Goal: Task Accomplishment & Management: Use online tool/utility

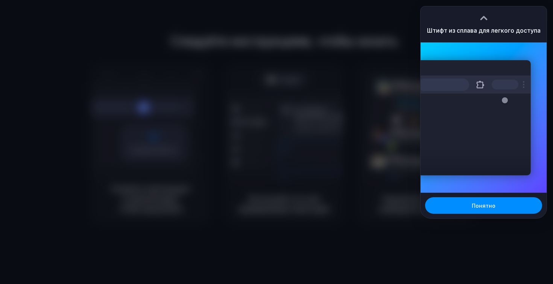
click at [498, 55] on div "Расширения Alloy · Прототипирование на основе ИИ для..." at bounding box center [483, 117] width 126 height 150
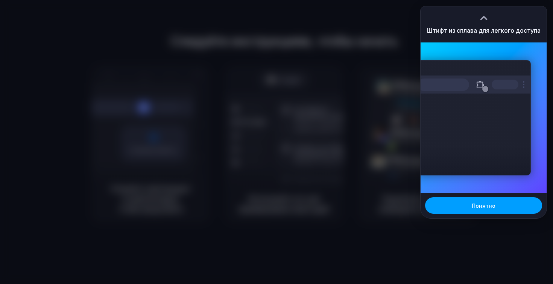
click at [480, 204] on font "Понятно" at bounding box center [484, 206] width 24 height 6
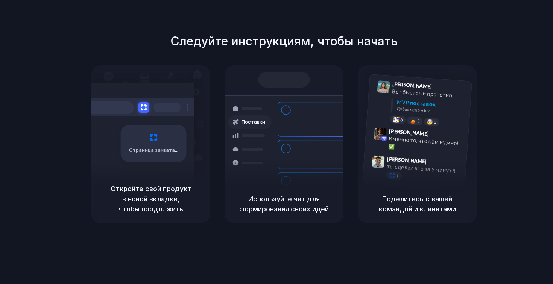
click at [421, 211] on font "Поделитесь с вашей командой и клиентами" at bounding box center [417, 204] width 77 height 18
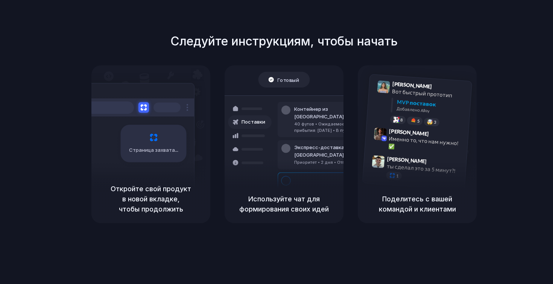
click at [325, 140] on div "Экспресс-доставка в Нью-Йорк Приоритет • 2 дня • Отправлено" at bounding box center [329, 154] width 102 height 29
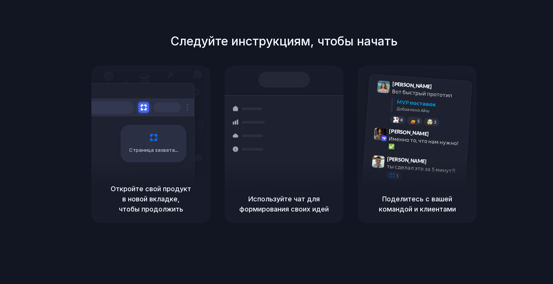
click at [314, 96] on div "Поставки Контейнер из Шанхая 40 футов • Ожидаемое время прибытия: 28 декабря • …" at bounding box center [284, 136] width 128 height 130
click at [164, 174] on div "Страница захвата" at bounding box center [138, 140] width 114 height 115
click at [173, 198] on font "Откройте свой продукт в новой вкладке, чтобы продолжить" at bounding box center [151, 199] width 80 height 28
click at [234, 204] on h5 "Используйте чат для формирования своих идей" at bounding box center [284, 204] width 101 height 20
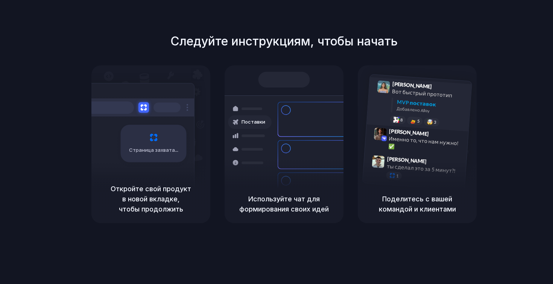
click at [394, 105] on div "MVP поставок Добавлено Alloy" at bounding box center [428, 108] width 76 height 20
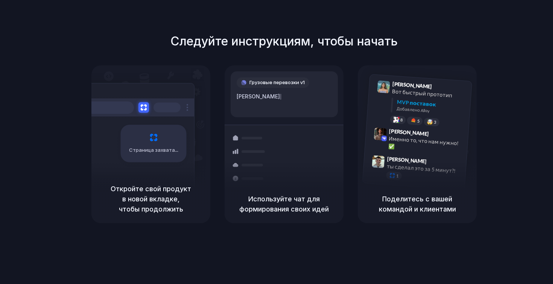
click at [472, 91] on div "Лили Паркер 9:41 утра Вот быстрый прототип MVP поставок Добавлено Alloy 8 5 🤯 3…" at bounding box center [417, 125] width 119 height 120
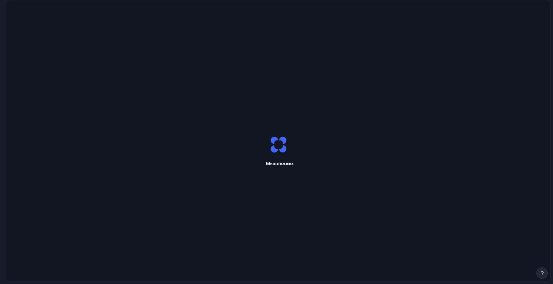
click at [440, 135] on div "Мышление ." at bounding box center [278, 151] width 544 height 302
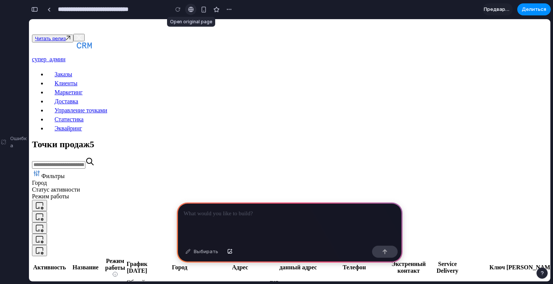
click at [187, 8] on link at bounding box center [190, 9] width 11 height 11
click at [225, 225] on div at bounding box center [290, 223] width 226 height 40
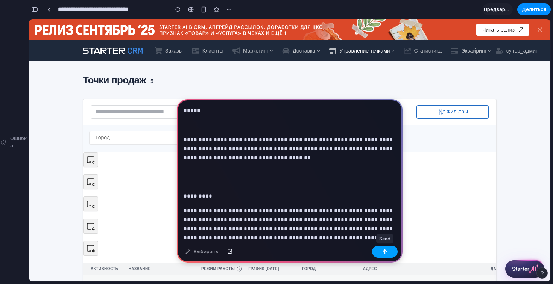
click at [377, 252] on button "button" at bounding box center [385, 252] width 26 height 12
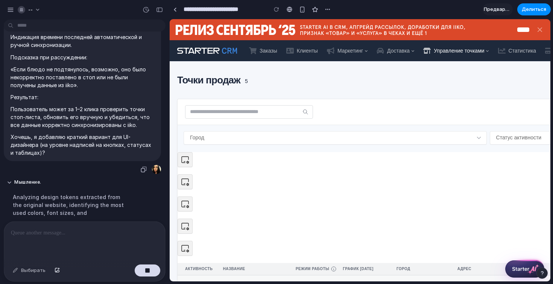
scroll to position [362, 0]
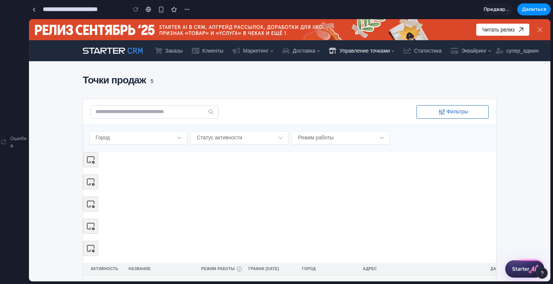
click at [5, 142] on div "Ошибка" at bounding box center [14, 142] width 29 height 284
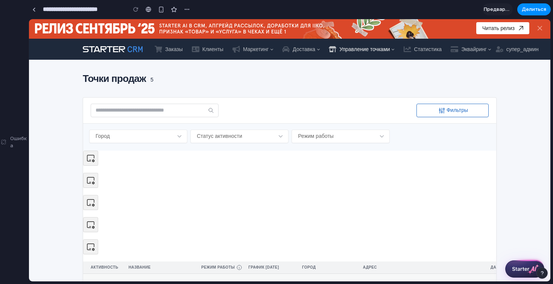
scroll to position [0, 0]
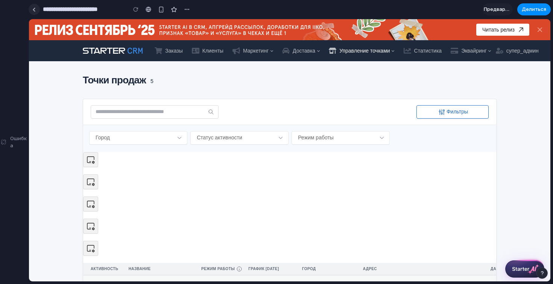
click at [34, 9] on div at bounding box center [33, 10] width 3 height 4
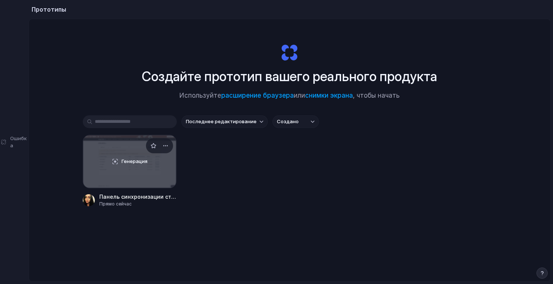
click at [137, 162] on font "Генерация" at bounding box center [134, 161] width 26 height 6
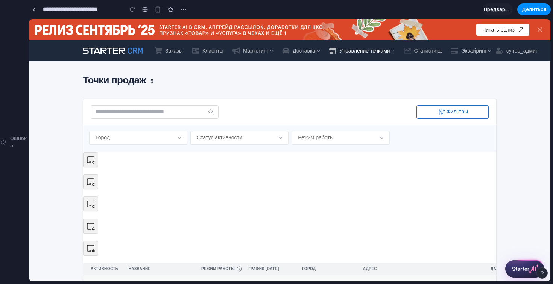
scroll to position [173, 0]
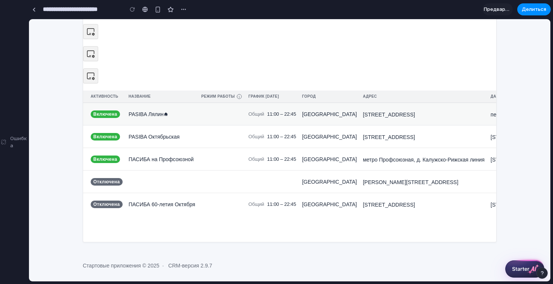
click at [19, 135] on span "Ошибка" at bounding box center [19, 142] width 18 height 15
click at [3, 144] on div "Ошибка" at bounding box center [14, 142] width 29 height 284
click at [145, 8] on div at bounding box center [145, 9] width 6 height 6
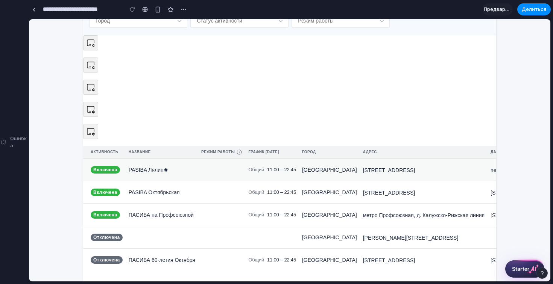
scroll to position [0, 0]
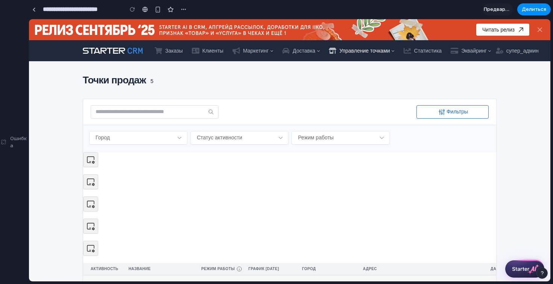
click at [132, 9] on div at bounding box center [132, 9] width 11 height 11
click at [184, 8] on div "button" at bounding box center [184, 9] width 6 height 6
click at [185, 9] on div "Дубликат Удалить" at bounding box center [276, 142] width 553 height 284
click at [500, 9] on font "Предварительный просмотр" at bounding box center [519, 9] width 71 height 6
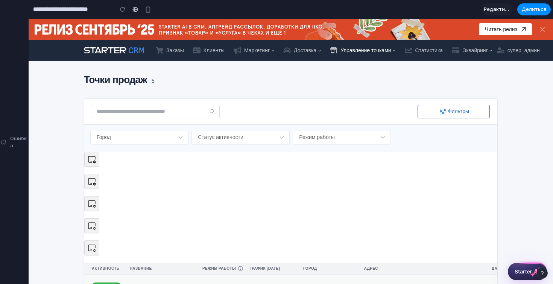
click at [500, 9] on font "Редактировать" at bounding box center [503, 9] width 38 height 6
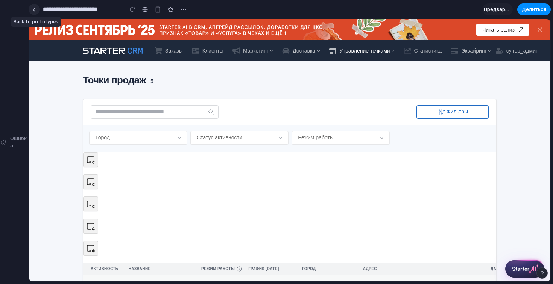
click at [35, 9] on div at bounding box center [33, 10] width 3 height 4
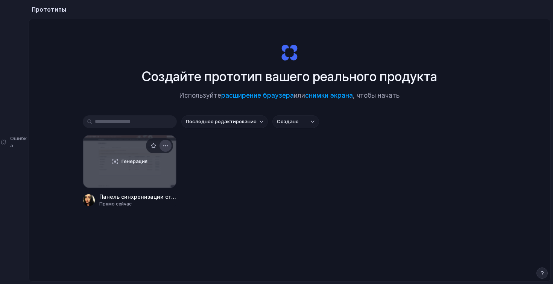
click at [165, 145] on div "button" at bounding box center [165, 146] width 6 height 6
click at [217, 166] on div "Открыть в новой вкладке Переименовать Копировать ссылку Удалить" at bounding box center [276, 142] width 553 height 284
click at [155, 169] on div "Генерация" at bounding box center [129, 161] width 93 height 53
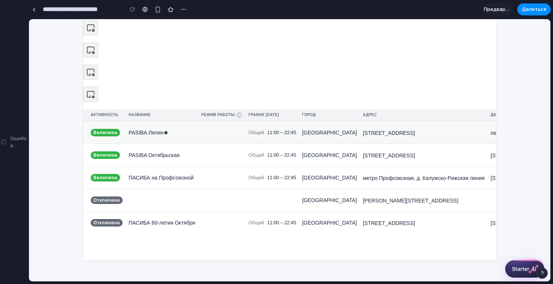
scroll to position [173, 0]
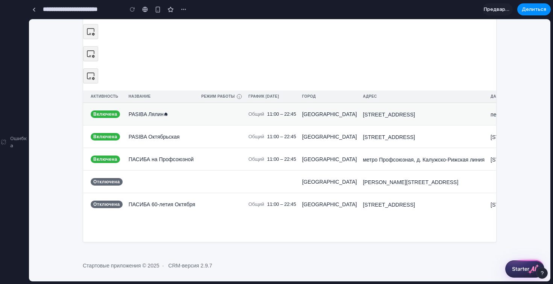
click at [16, 140] on font "Ошибка" at bounding box center [18, 142] width 17 height 14
click at [5, 142] on div "Ошибка" at bounding box center [14, 142] width 29 height 284
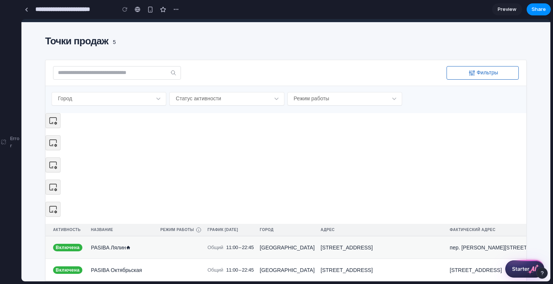
scroll to position [0, 0]
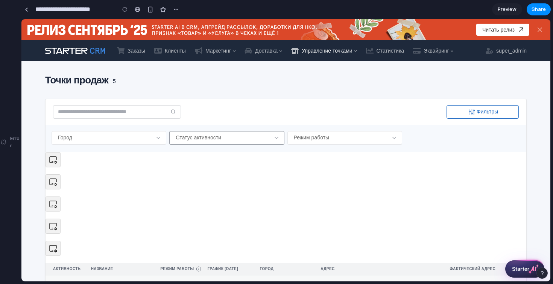
click at [248, 144] on div "Статус активности" at bounding box center [226, 138] width 115 height 14
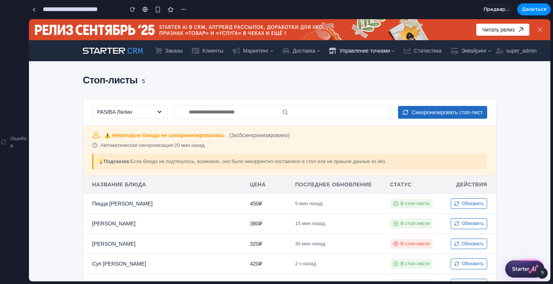
click at [148, 113] on div "PASIBA Лялин" at bounding box center [129, 113] width 75 height 14
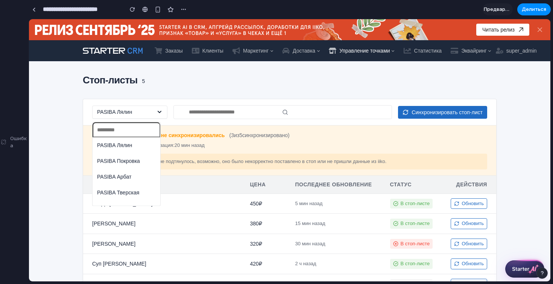
click at [130, 167] on ul "PASIBA Лялин PASIBA Покровка PASIBA Арбат PASIBA Тверская" at bounding box center [126, 169] width 68 height 63
click at [131, 156] on li "PASIBA Покровка" at bounding box center [126, 161] width 65 height 12
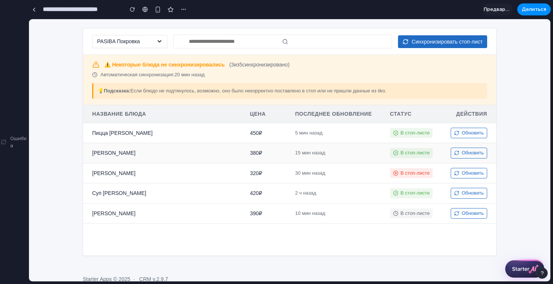
scroll to position [71, 0]
click at [208, 41] on input "text" at bounding box center [282, 41] width 218 height 14
click at [286, 39] on input "text" at bounding box center [282, 41] width 218 height 14
click at [281, 40] on input "text" at bounding box center [282, 41] width 218 height 14
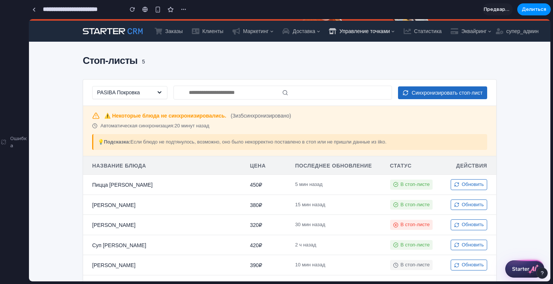
scroll to position [17, 0]
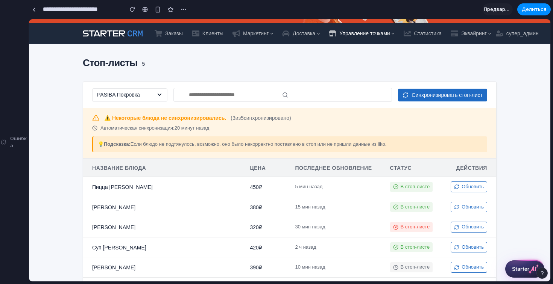
click at [16, 134] on div "Ошибка" at bounding box center [14, 142] width 29 height 284
click at [16, 141] on span "Ошибка" at bounding box center [19, 142] width 18 height 15
click at [34, 9] on div at bounding box center [33, 10] width 3 height 4
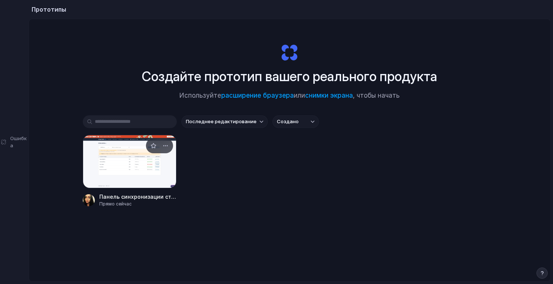
click at [148, 173] on div at bounding box center [130, 161] width 94 height 53
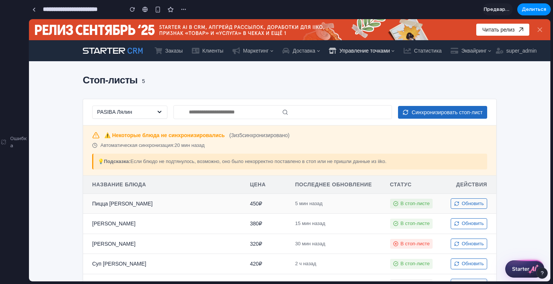
click at [398, 115] on button "Синхронизировать стоп-лист" at bounding box center [442, 112] width 89 height 13
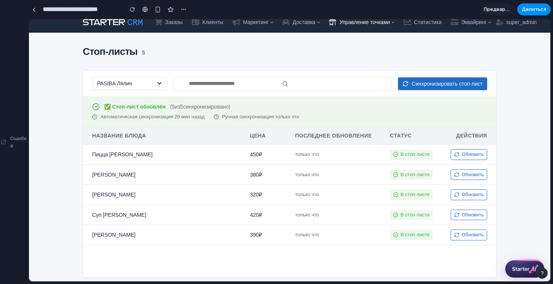
scroll to position [27, 0]
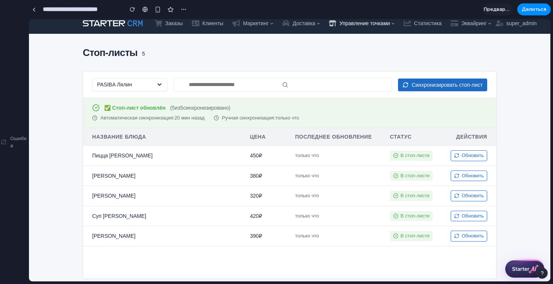
click at [11, 144] on font "Ошибка" at bounding box center [18, 142] width 17 height 14
click at [187, 9] on button "button" at bounding box center [183, 9] width 11 height 11
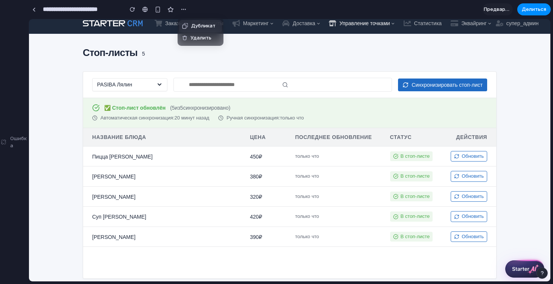
click at [353, 52] on div "Дубликат Удалить" at bounding box center [276, 142] width 553 height 284
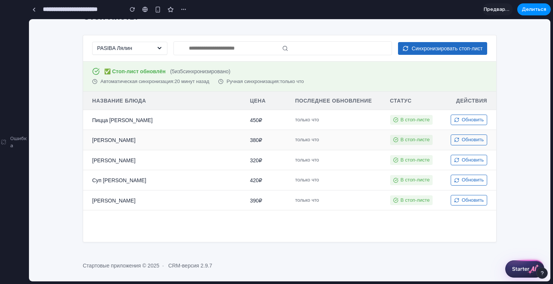
scroll to position [0, 0]
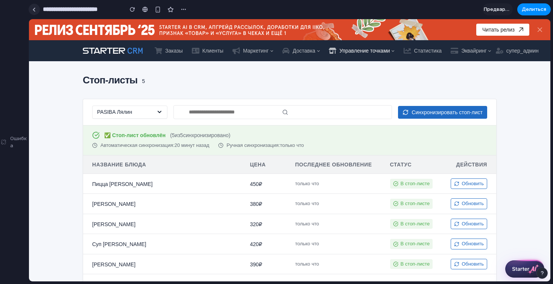
click at [34, 10] on div at bounding box center [33, 10] width 3 height 4
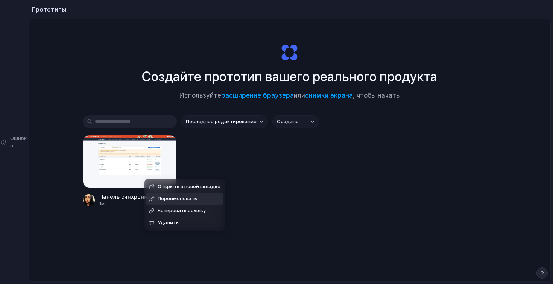
click at [198, 140] on div "Открыть в новой вкладке Переименовать Копировать ссылку Удалить" at bounding box center [276, 142] width 553 height 284
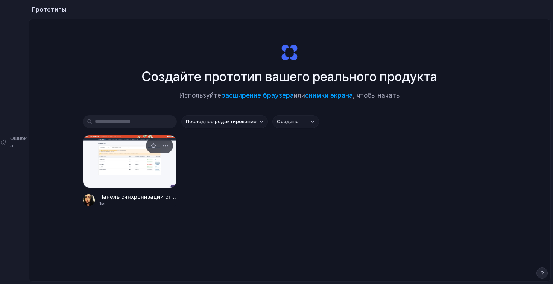
click at [136, 158] on div at bounding box center [130, 161] width 94 height 53
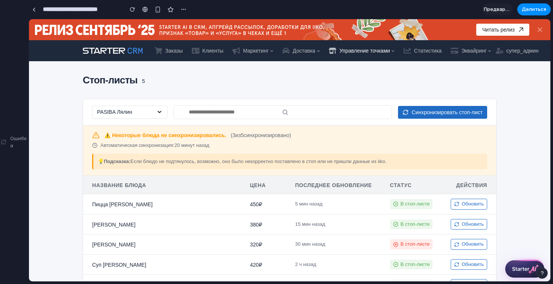
click at [12, 151] on div "Ошибка" at bounding box center [14, 142] width 29 height 284
click at [11, 141] on font "Ошибка" at bounding box center [18, 142] width 17 height 14
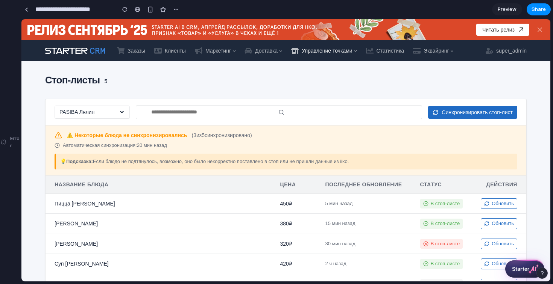
click at [333, 96] on div "Стоп-листы 5 PASIBA Лялин Синхронизировать стоп-лист ⚠️ Некоторые блюда не синх…" at bounding box center [285, 199] width 481 height 253
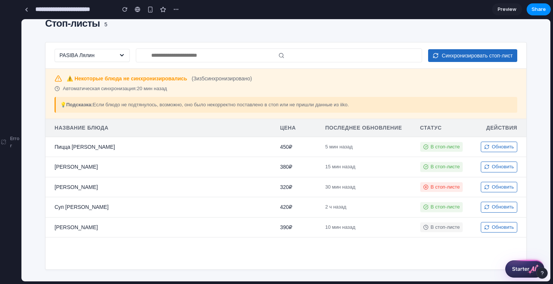
scroll to position [11, 0]
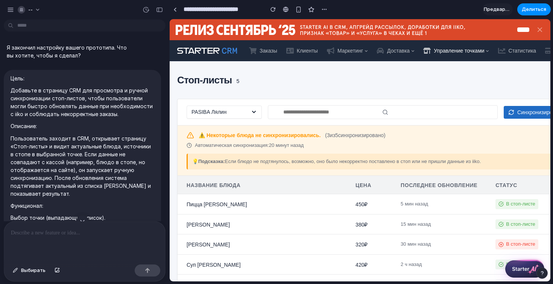
scroll to position [422, 0]
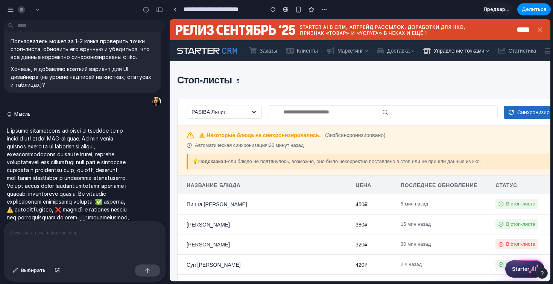
click at [86, 240] on div at bounding box center [84, 242] width 161 height 40
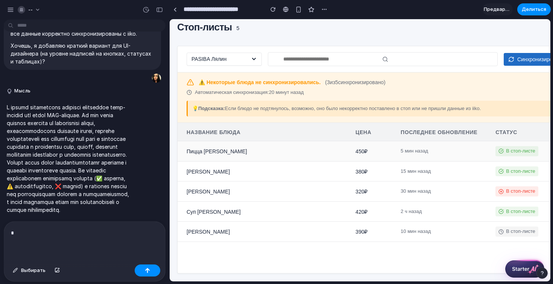
scroll to position [0, 0]
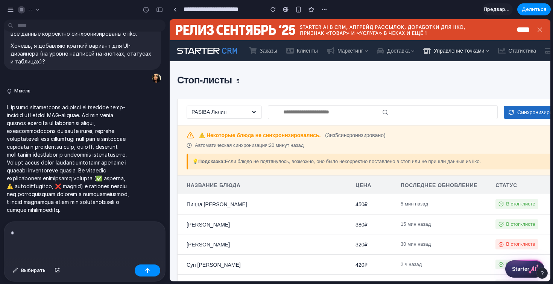
click at [84, 229] on p "*" at bounding box center [84, 233] width 147 height 9
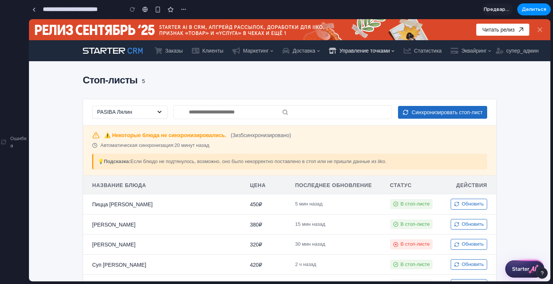
click at [378, 51] on font "Управление точками" at bounding box center [364, 51] width 50 height 6
click at [303, 53] on font "Доставка" at bounding box center [303, 51] width 23 height 6
click at [273, 51] on link "Маркетинг" at bounding box center [253, 51] width 50 height 14
click at [156, 111] on icon at bounding box center [159, 112] width 6 height 6
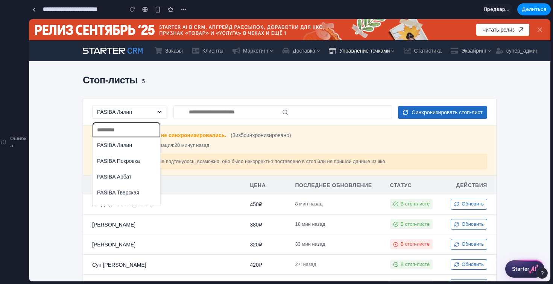
click at [135, 161] on span "PASIBA Покровка" at bounding box center [118, 162] width 43 height 8
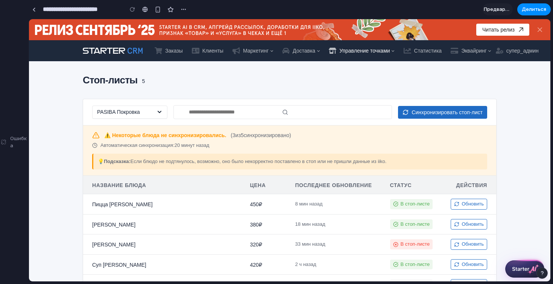
click at [140, 116] on div "PASIBA Покровка" at bounding box center [129, 113] width 75 height 14
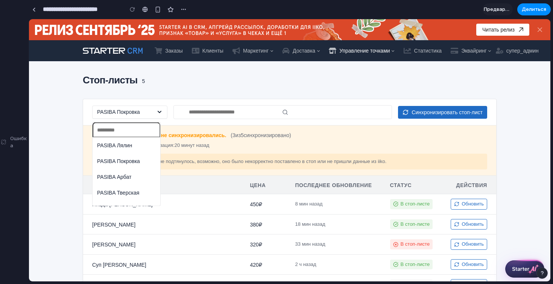
click at [136, 193] on span "PASIBA Тверская" at bounding box center [118, 193] width 42 height 8
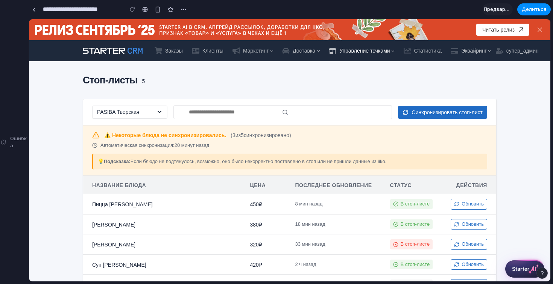
click at [411, 109] on font "Синхронизировать стоп-лист" at bounding box center [446, 112] width 71 height 6
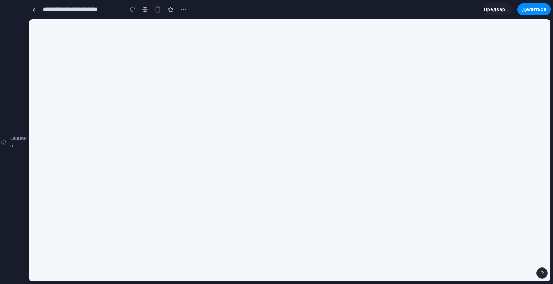
click at [7, 144] on div "Ошибка" at bounding box center [14, 142] width 29 height 284
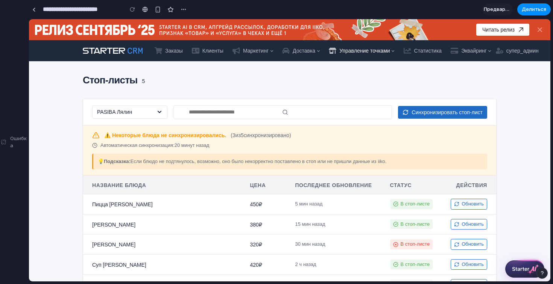
scroll to position [4, 0]
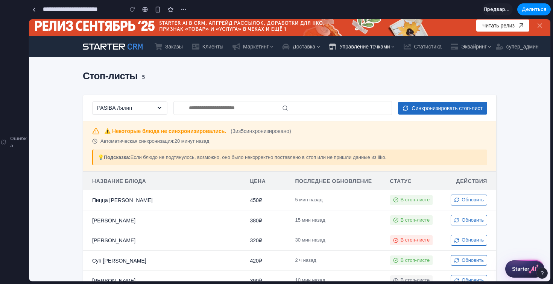
click at [228, 104] on input "text" at bounding box center [282, 108] width 218 height 14
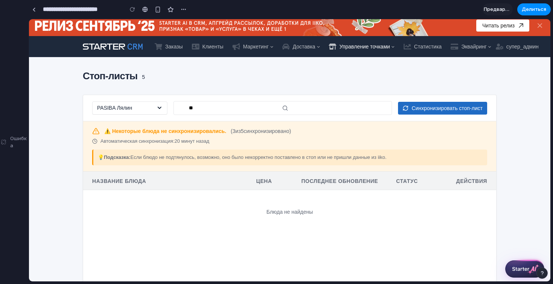
type input "*"
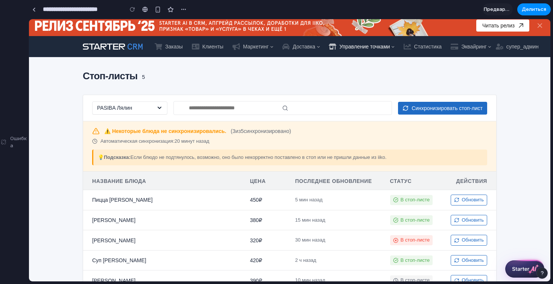
type input "*"
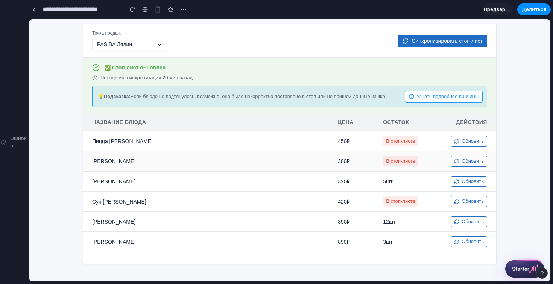
scroll to position [0, 0]
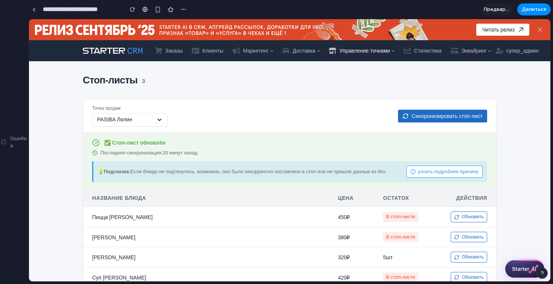
click at [142, 120] on div "PASIBA Лялин" at bounding box center [129, 120] width 75 height 14
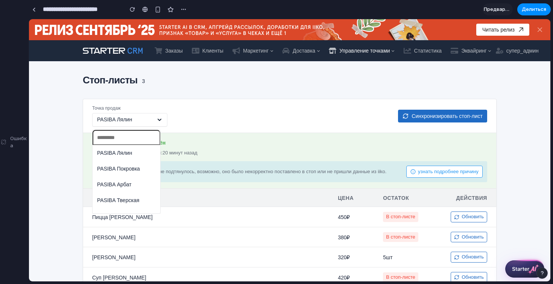
click at [199, 109] on div "PASIBA Лялин PASIBA Покровка PASIBA Арбат PASIBA Тверская" at bounding box center [289, 150] width 521 height 262
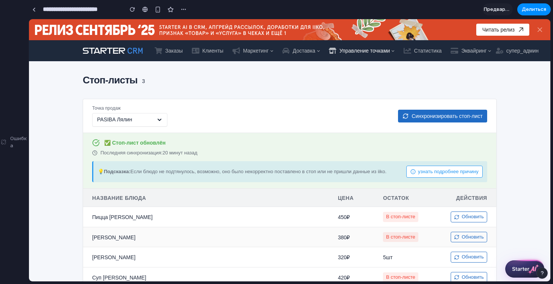
scroll to position [63, 0]
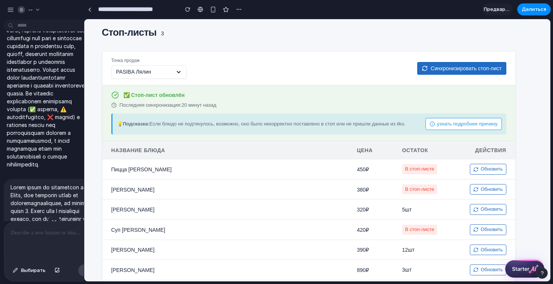
scroll to position [1036, 0]
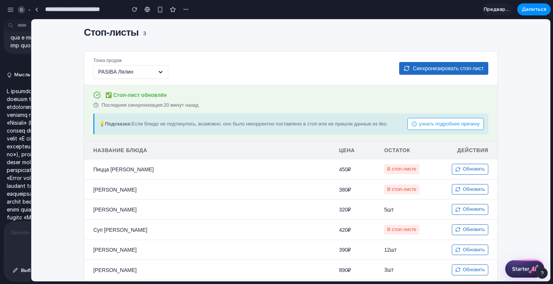
drag, startPoint x: 168, startPoint y: 172, endPoint x: 30, endPoint y: 182, distance: 138.4
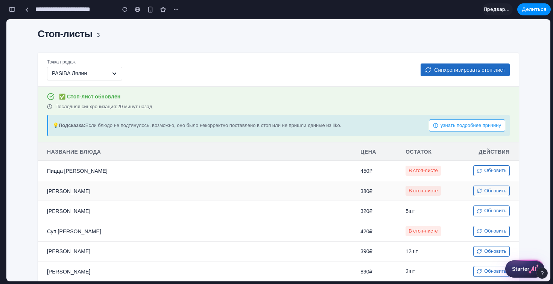
scroll to position [0, 0]
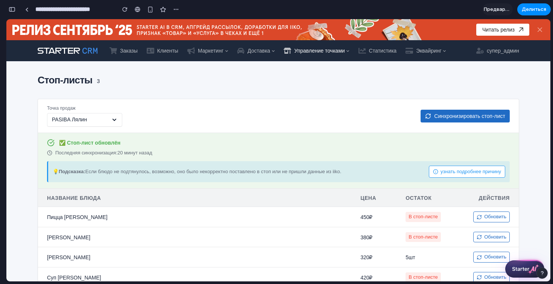
click at [177, 170] on font "Если блюдо не подтянулось, возможно, оно было некорректно поставлено в стоп или…" at bounding box center [213, 172] width 256 height 6
click at [446, 169] on font "узнать подробнее причину" at bounding box center [470, 172] width 61 height 6
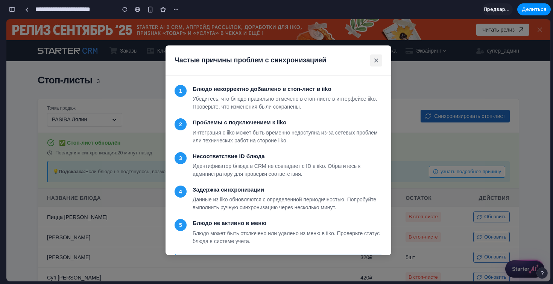
click at [377, 59] on button "×" at bounding box center [376, 61] width 12 height 12
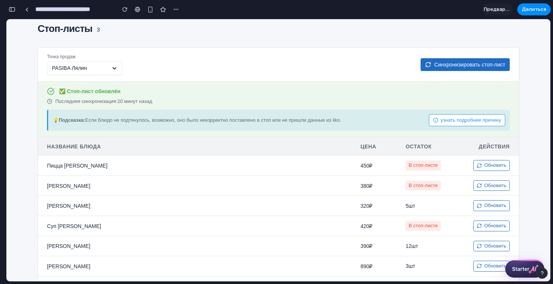
scroll to position [60, 0]
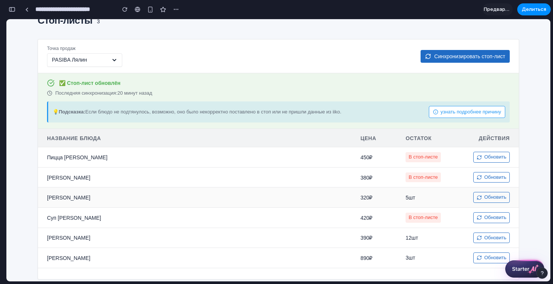
click at [352, 194] on td "320 ₽" at bounding box center [373, 198] width 45 height 20
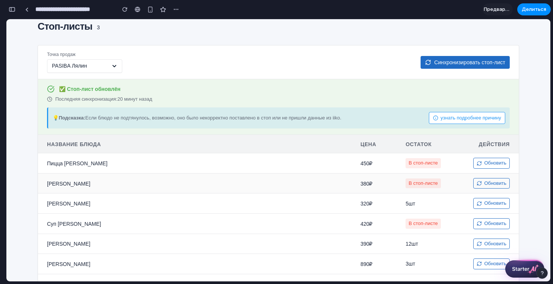
scroll to position [0, 0]
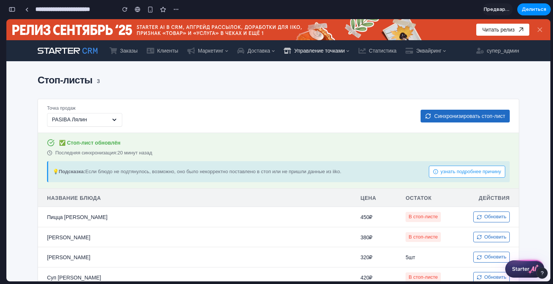
click at [94, 121] on div "PASIBA Лялин" at bounding box center [84, 120] width 75 height 14
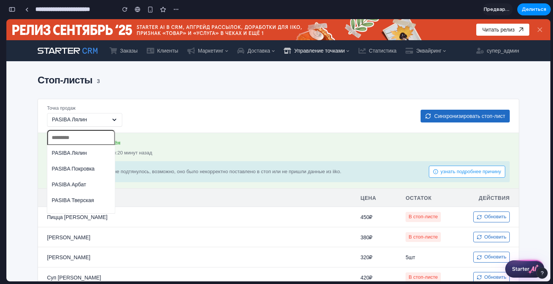
click at [92, 176] on ul "PASIBA Лялин PASIBA Покровка PASIBA Арбат PASIBA Тверская" at bounding box center [81, 176] width 68 height 63
click at [90, 169] on span "PASIBA Покровка" at bounding box center [73, 169] width 43 height 8
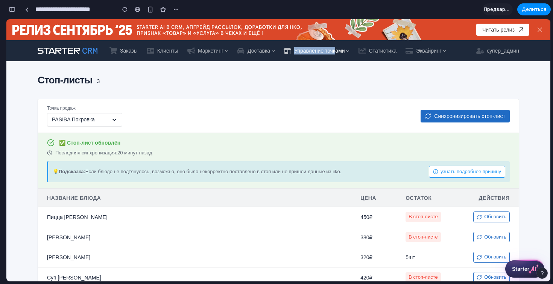
click at [342, 47] on span "Управление точками" at bounding box center [319, 51] width 50 height 8
click at [344, 48] on font "Управление точками" at bounding box center [319, 51] width 50 height 6
click at [431, 168] on button "узнать подробнее причину" at bounding box center [467, 172] width 76 height 12
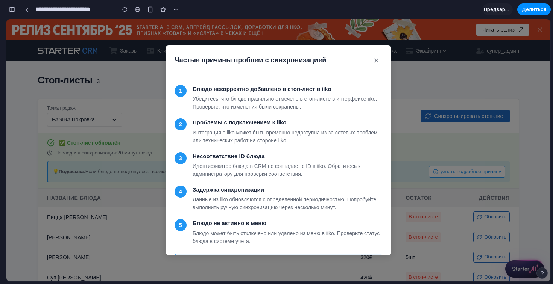
click at [404, 178] on div "Частые причины проблем с синхронизацией × 1 Блюдо некорректно добавлено в стоп-…" at bounding box center [278, 150] width 544 height 262
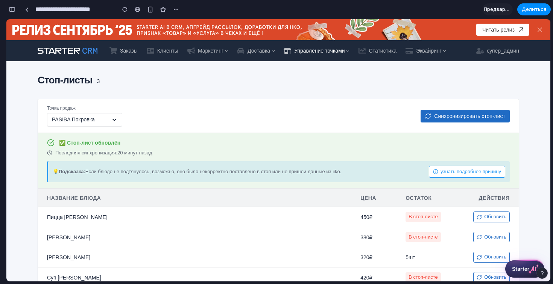
scroll to position [1, 0]
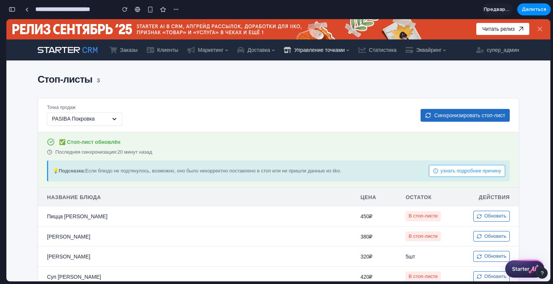
click at [97, 118] on div "PASIBA Покровка" at bounding box center [84, 119] width 75 height 14
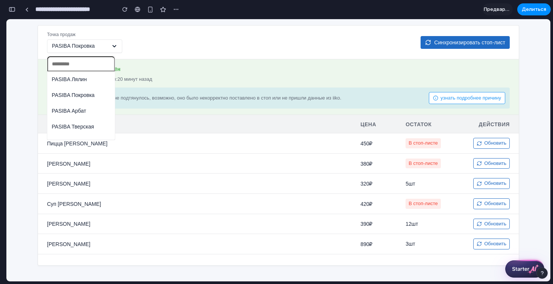
scroll to position [97, 0]
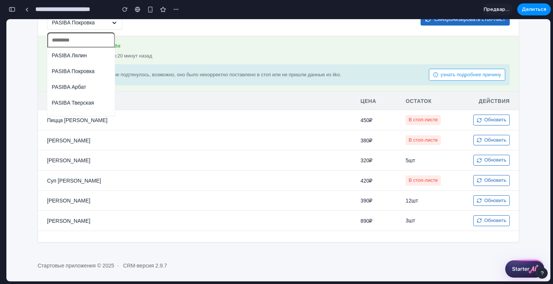
click at [91, 97] on li "PASIBA Тверская" at bounding box center [81, 103] width 65 height 12
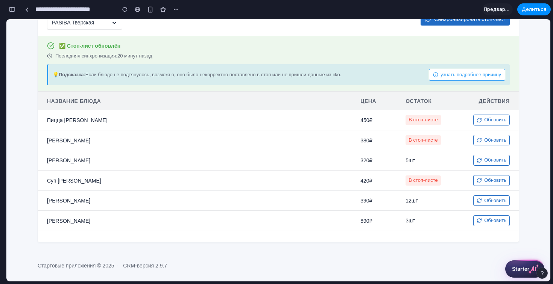
click at [116, 49] on span "✅ Стоп-лист обновлён" at bounding box center [89, 46] width 61 height 8
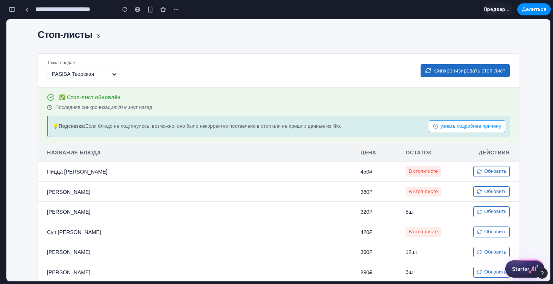
scroll to position [0, 0]
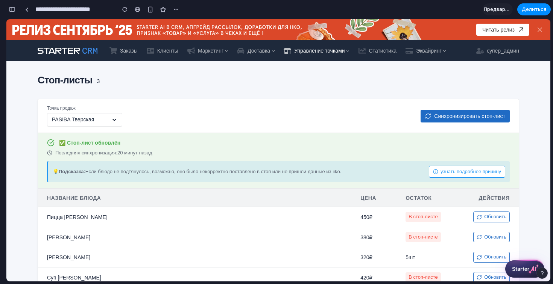
click at [434, 115] on font "Синхронизировать стоп-лист" at bounding box center [469, 116] width 71 height 6
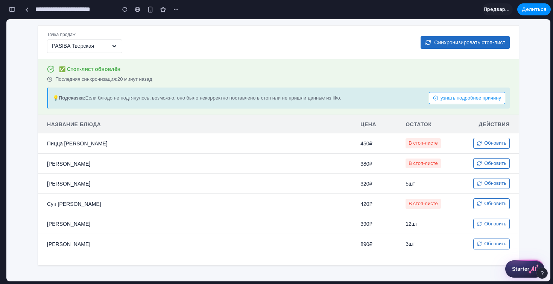
scroll to position [73, 0]
click at [456, 101] on span "узнать подробнее причину" at bounding box center [470, 98] width 61 height 7
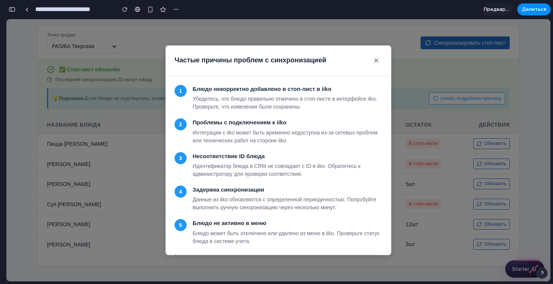
click at [416, 92] on div "Частые причины проблем с синхронизацией × 1 Блюдо некорректно добавлено в стоп-…" at bounding box center [278, 150] width 544 height 262
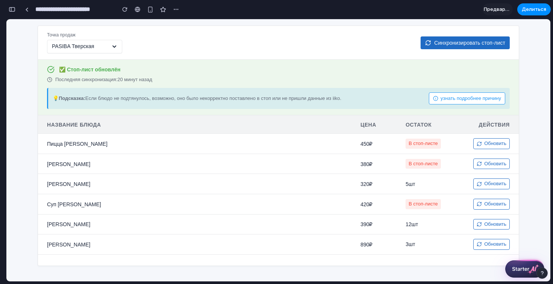
scroll to position [0, 0]
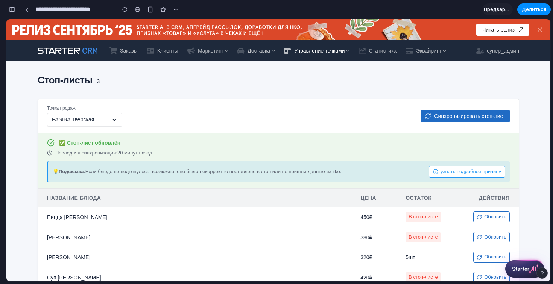
click at [434, 120] on span "Синхронизировать стоп-лист" at bounding box center [469, 116] width 71 height 8
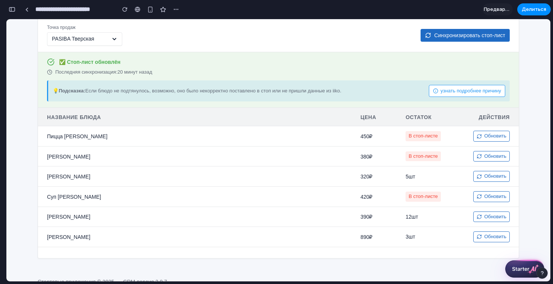
scroll to position [97, 0]
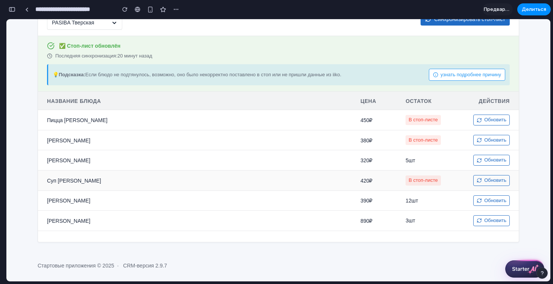
click at [186, 180] on td "Суп [PERSON_NAME]" at bounding box center [194, 180] width 313 height 20
click at [473, 175] on button "Обновить" at bounding box center [491, 180] width 36 height 11
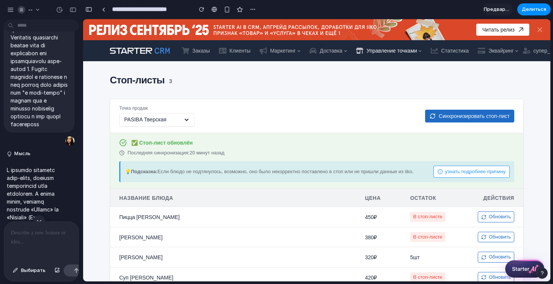
click at [30, 234] on p at bounding box center [41, 233] width 61 height 9
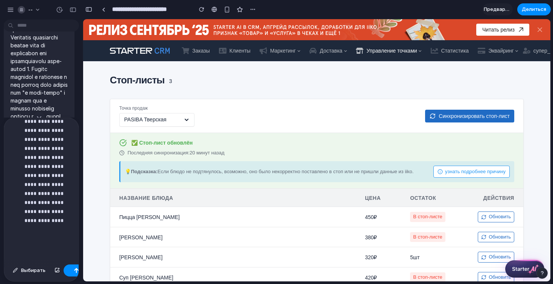
scroll to position [245, 0]
drag, startPoint x: 55, startPoint y: 220, endPoint x: 30, endPoint y: 220, distance: 24.8
click at [30, 220] on p "**********" at bounding box center [47, 71] width 47 height 379
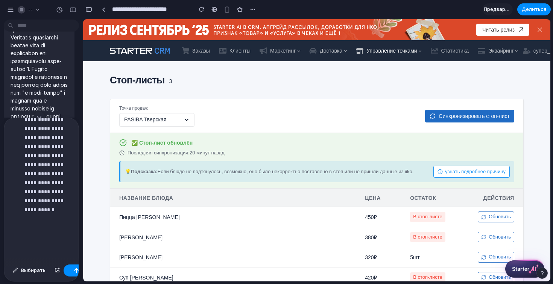
scroll to position [256, 0]
click at [71, 246] on p "**********" at bounding box center [47, 60] width 47 height 379
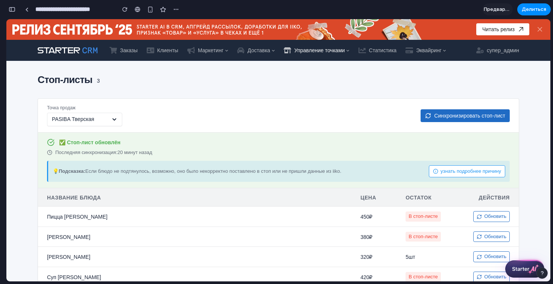
scroll to position [0, 0]
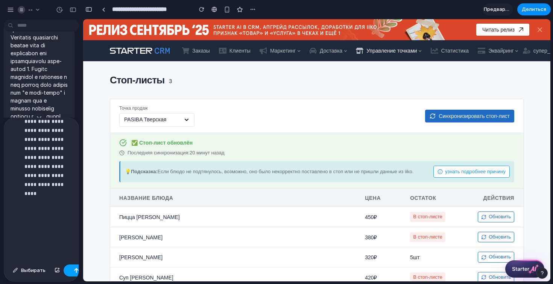
click at [76, 270] on div "button" at bounding box center [76, 270] width 5 height 5
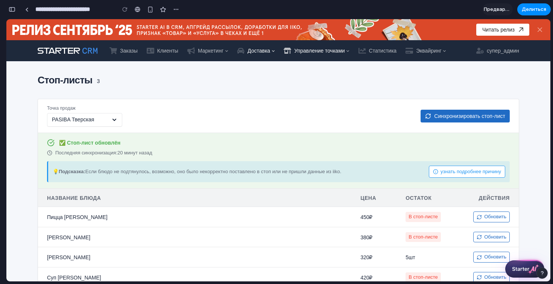
scroll to position [2601, 0]
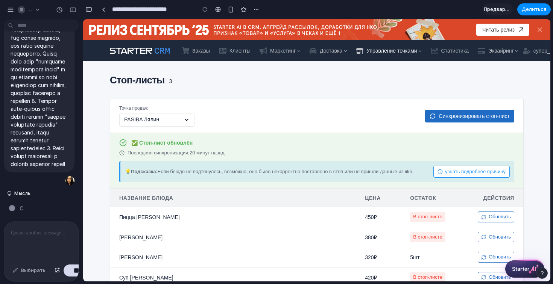
scroll to position [2234, 0]
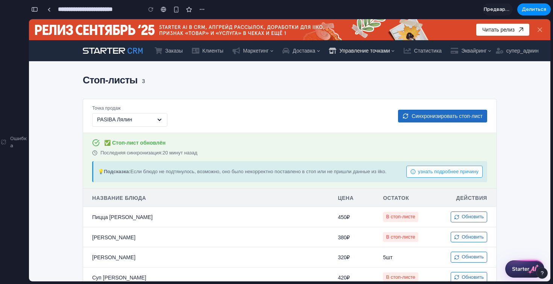
click at [235, 70] on div "Читать релиз Читать релиз супер_админ Заказы Клиенты Маркетинг Доставка Управле…" at bounding box center [289, 199] width 521 height 360
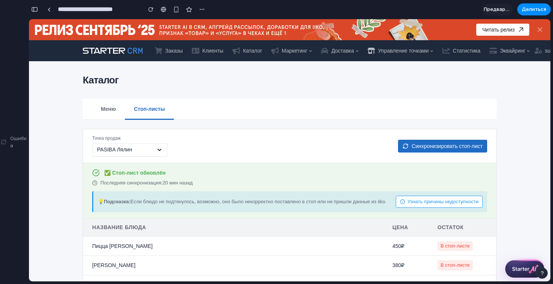
scroll to position [129, 0]
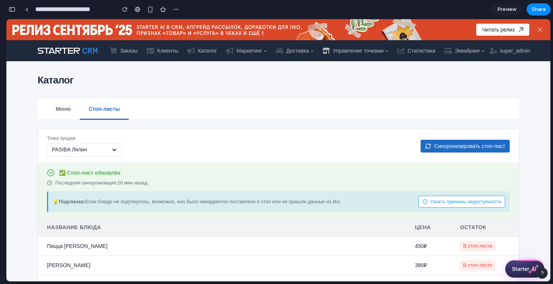
scroll to position [2376, 0]
click at [235, 127] on div "Меню Стоп-листы Точка продаж PASIBA Лялин Синхронизировать стоп-лист ✅ Стоп-лис…" at bounding box center [278, 234] width 481 height 271
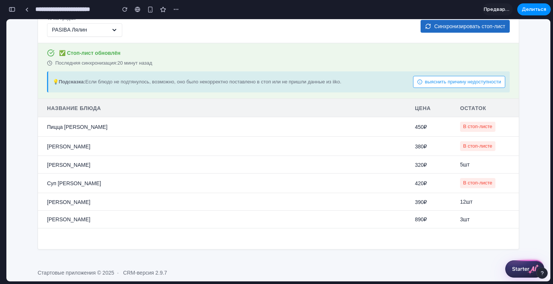
scroll to position [127, 0]
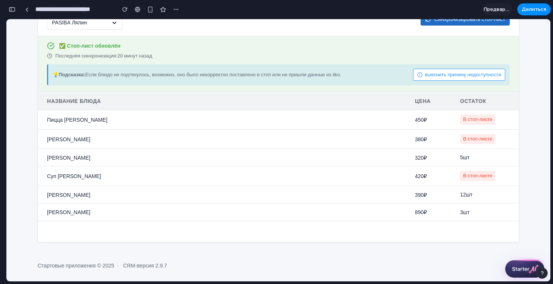
click at [442, 74] on font "выяснить причину недоступности" at bounding box center [463, 75] width 76 height 6
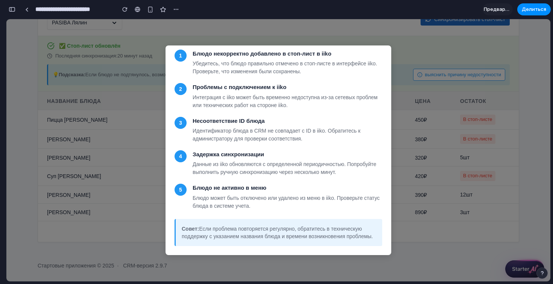
scroll to position [0, 0]
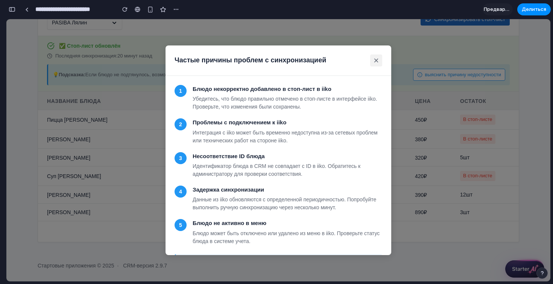
click at [380, 60] on button "×" at bounding box center [376, 61] width 12 height 12
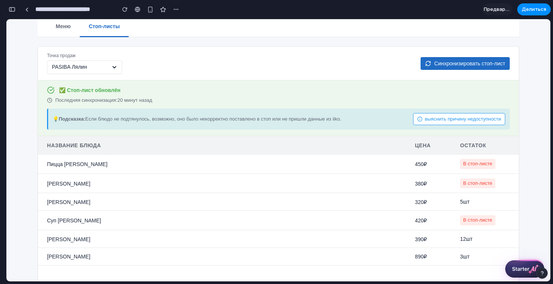
scroll to position [40, 0]
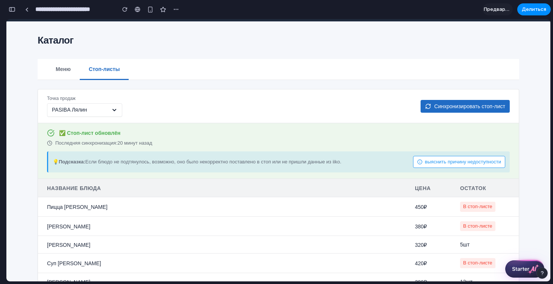
click at [61, 73] on button "Меню" at bounding box center [63, 69] width 33 height 21
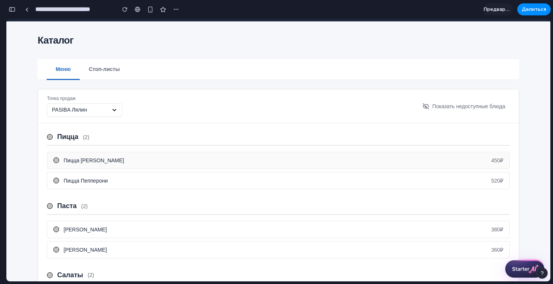
click at [250, 160] on div "Пицца [PERSON_NAME] 450 ₽" at bounding box center [284, 161] width 440 height 8
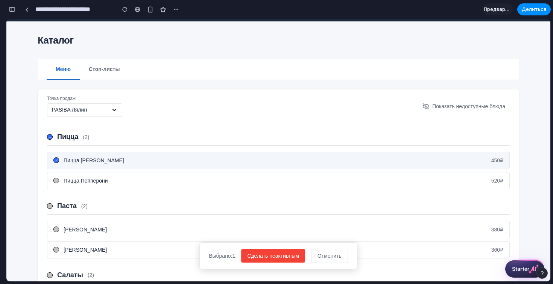
scroll to position [70, 0]
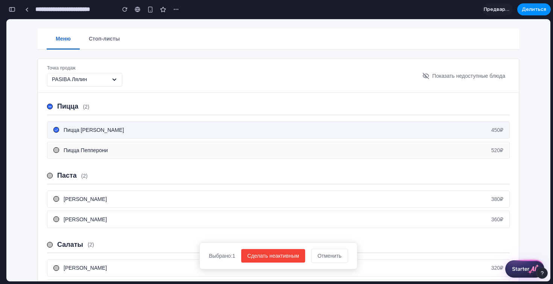
click at [248, 157] on div "Пицца Пепперони 520 ₽" at bounding box center [278, 150] width 463 height 17
click at [260, 250] on button "Сделать неактивным" at bounding box center [273, 256] width 64 height 14
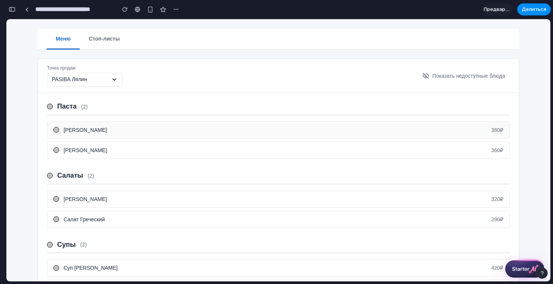
click at [280, 122] on div "Паста Карбонара 380 ₽" at bounding box center [278, 129] width 463 height 17
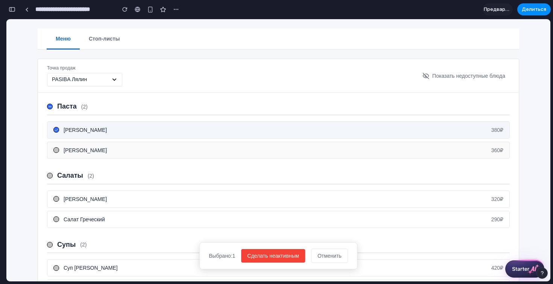
click at [280, 144] on div "Паста Болоньезе 360 ₽" at bounding box center [278, 150] width 463 height 17
click at [432, 75] on span "Показать недоступные блюда" at bounding box center [468, 76] width 73 height 8
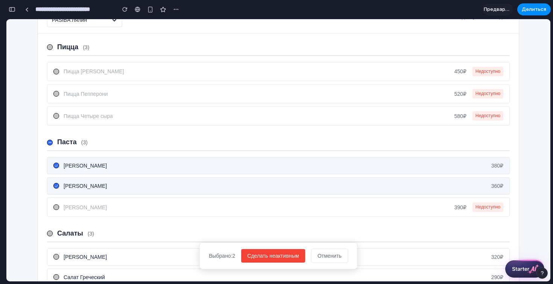
scroll to position [0, 0]
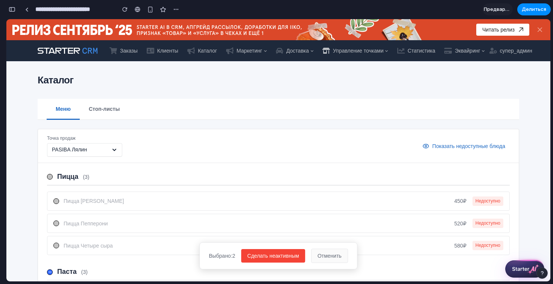
click at [320, 256] on button "Отменить" at bounding box center [329, 256] width 37 height 14
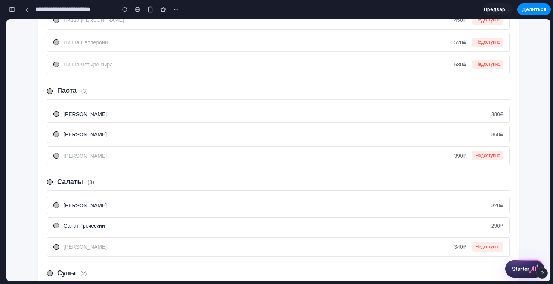
scroll to position [236, 0]
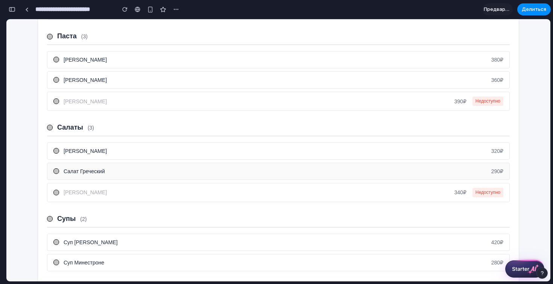
click at [143, 168] on div "Салат Греческий 290 ₽" at bounding box center [284, 172] width 440 height 8
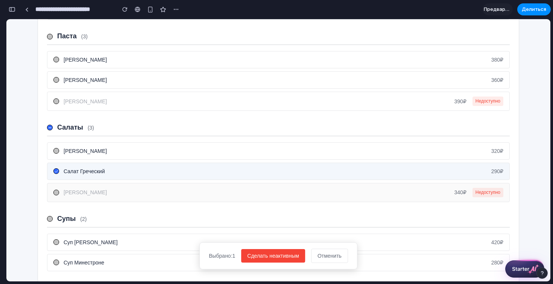
click at [136, 189] on div "Салат Капрезе 340 ₽ Недоступно" at bounding box center [284, 192] width 440 height 9
click at [276, 255] on button "Сделать неактивным" at bounding box center [273, 256] width 64 height 14
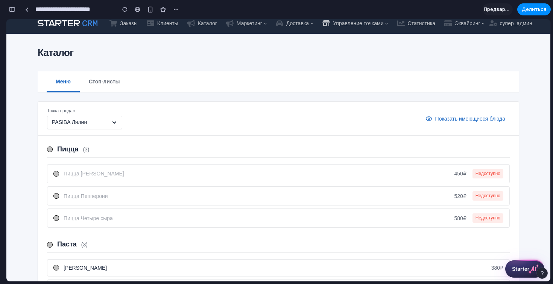
scroll to position [27, 0]
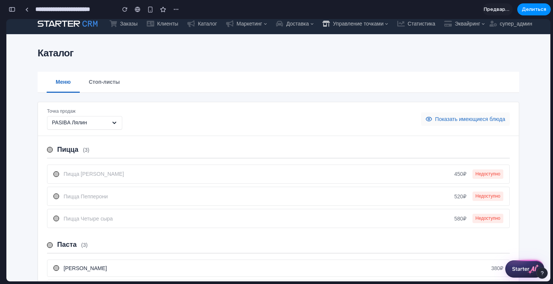
click at [442, 120] on font "Показать имеющиеся блюда" at bounding box center [470, 119] width 70 height 6
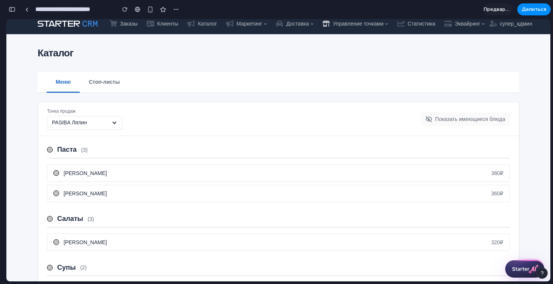
click at [442, 120] on font "Показать имеющиеся блюда" at bounding box center [470, 119] width 70 height 6
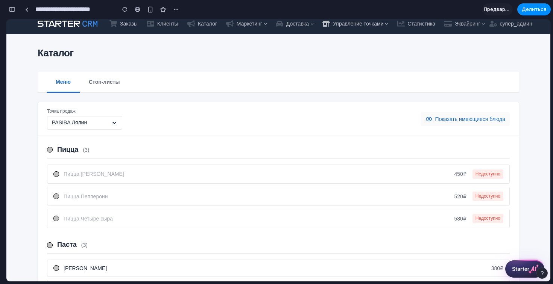
click at [442, 120] on font "Показать имеющиеся блюда" at bounding box center [470, 119] width 70 height 6
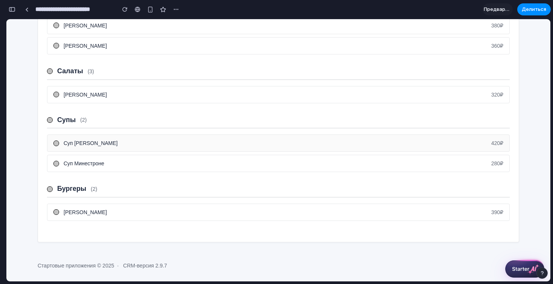
scroll to position [0, 0]
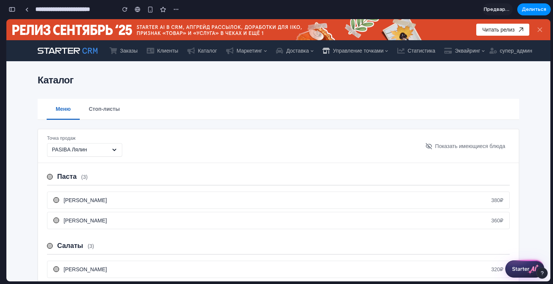
click at [109, 103] on button "Стоп-листы" at bounding box center [104, 109] width 49 height 21
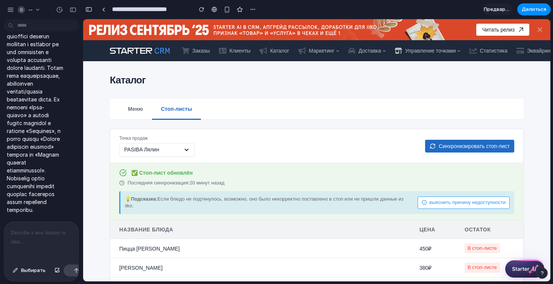
scroll to position [2542, 0]
click at [31, 227] on div at bounding box center [41, 242] width 74 height 40
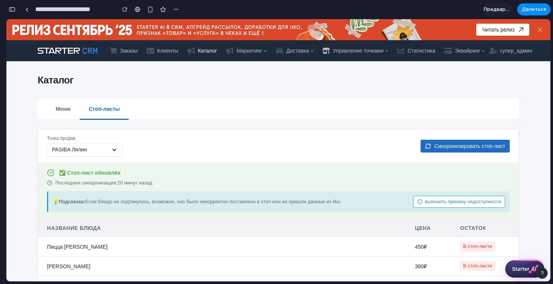
click at [200, 46] on link "Каталог" at bounding box center [202, 51] width 39 height 14
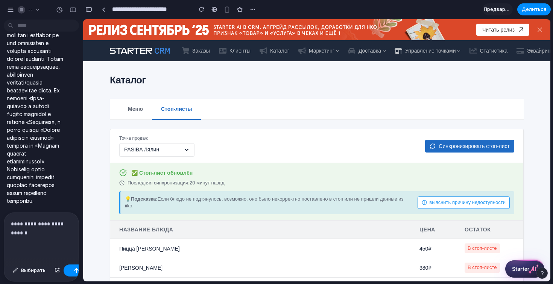
click at [50, 236] on p "**********" at bounding box center [41, 229] width 61 height 18
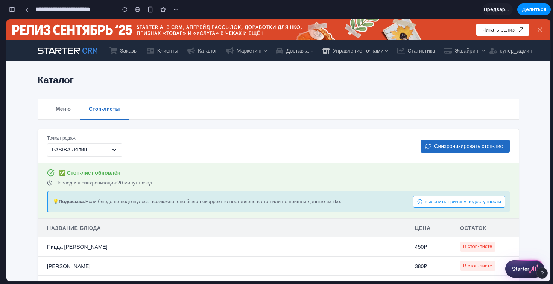
click at [61, 113] on button "Меню" at bounding box center [63, 109] width 33 height 21
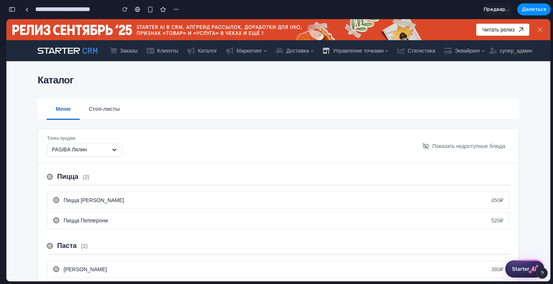
click at [105, 141] on div "Точка продаж" at bounding box center [84, 138] width 75 height 6
click at [104, 155] on div "PASIBA Лялин" at bounding box center [84, 150] width 75 height 14
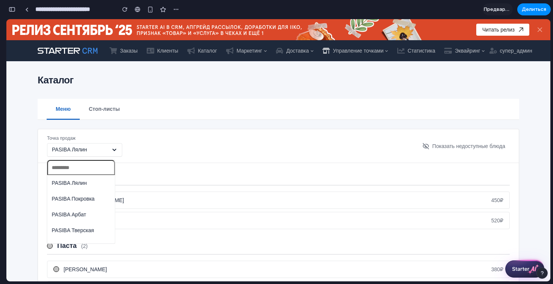
click at [96, 202] on li "PASIBA Покровка" at bounding box center [81, 199] width 65 height 12
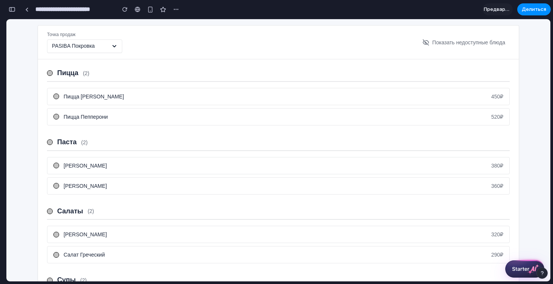
scroll to position [0, 0]
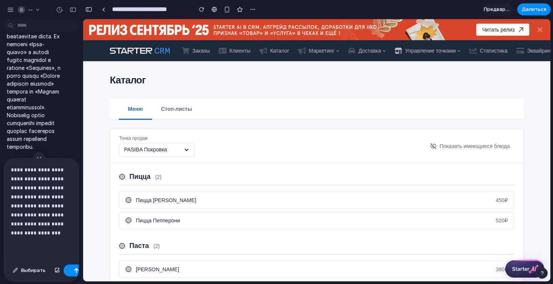
click at [57, 234] on p "**********" at bounding box center [41, 201] width 61 height 72
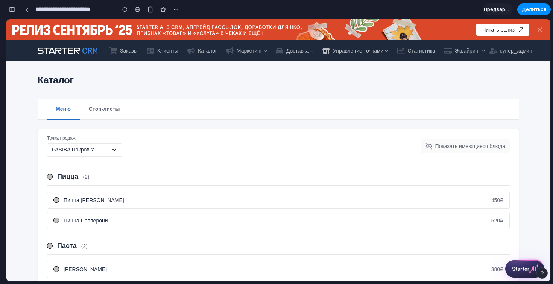
click at [446, 147] on font "Показать имеющиеся блюда" at bounding box center [470, 146] width 70 height 6
click at [437, 147] on font "Показать имеющиеся блюда" at bounding box center [470, 146] width 70 height 6
click at [435, 149] on font "Показать имеющиеся блюда" at bounding box center [470, 146] width 70 height 6
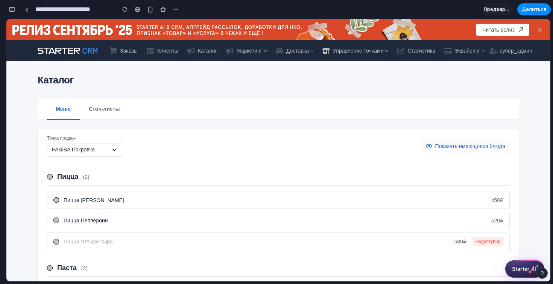
click at [433, 150] on div "Показать имеющиеся блюда" at bounding box center [465, 147] width 89 height 14
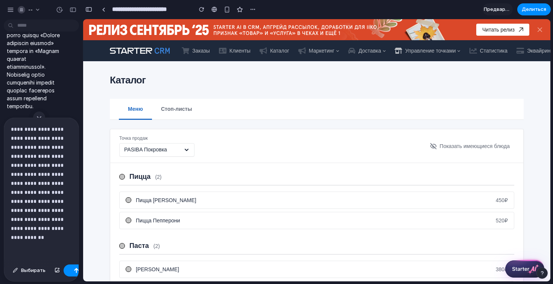
click at [63, 241] on p "**********" at bounding box center [41, 183] width 61 height 117
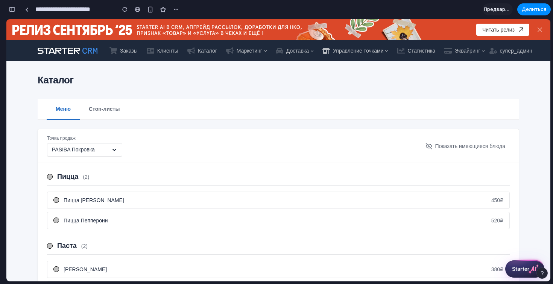
click at [106, 107] on font "Стоп-листы" at bounding box center [104, 109] width 31 height 6
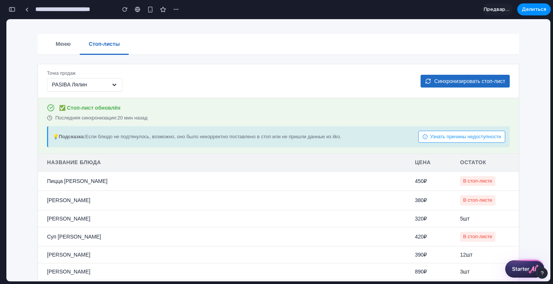
scroll to position [52, 0]
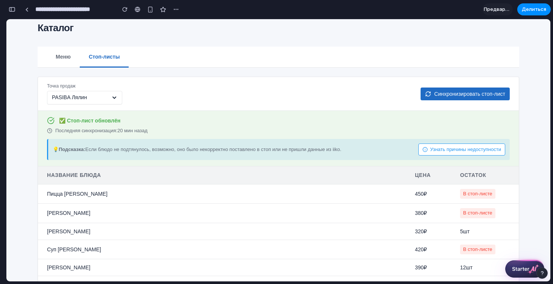
click at [100, 97] on div "PASIBA Лялин" at bounding box center [84, 98] width 75 height 14
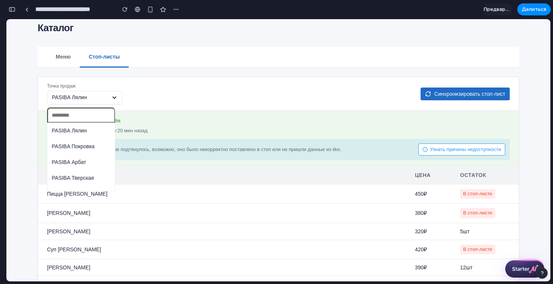
click at [100, 153] on ul "PASIBA Лялин PASIBA Покровка PASIBA Арбат PASIBA Тверская" at bounding box center [81, 154] width 68 height 63
click at [90, 155] on ul "PASIBA Лялин PASIBA Покровка PASIBA Арбат PASIBA Тверская" at bounding box center [81, 154] width 68 height 63
click at [84, 162] on span "PASIBA Арбат" at bounding box center [69, 163] width 34 height 8
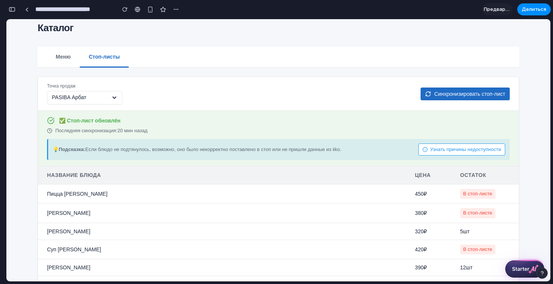
scroll to position [37, 0]
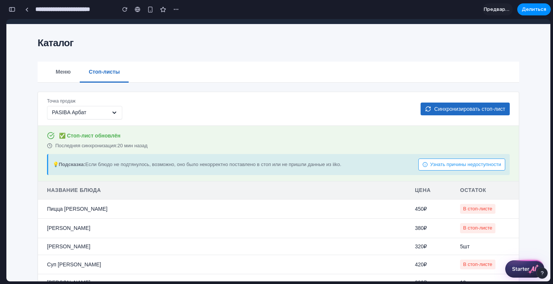
click at [67, 76] on button "Меню" at bounding box center [63, 72] width 33 height 21
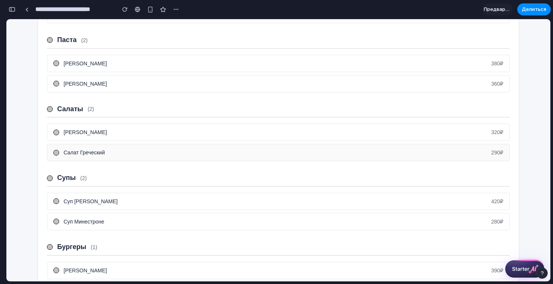
scroll to position [264, 0]
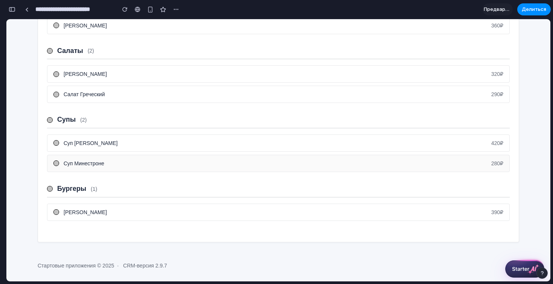
click at [57, 163] on div at bounding box center [56, 164] width 6 height 6
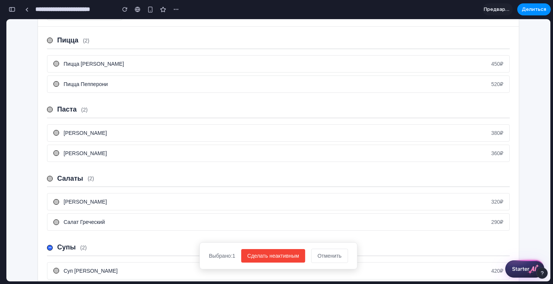
scroll to position [72, 0]
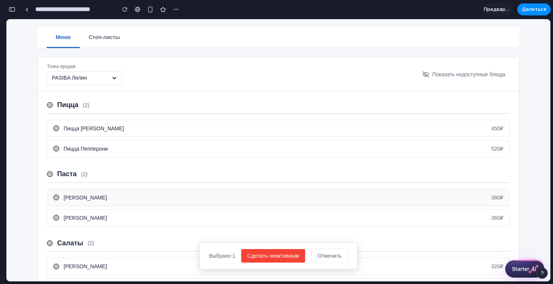
click at [57, 199] on div at bounding box center [56, 198] width 6 height 6
click at [57, 211] on div "Паста Болоньезе 360 ₽" at bounding box center [278, 217] width 463 height 17
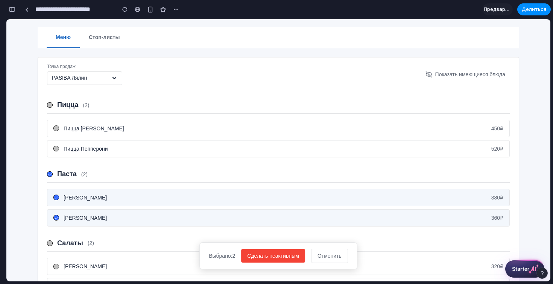
click at [48, 174] on icon at bounding box center [50, 175] width 4 height 4
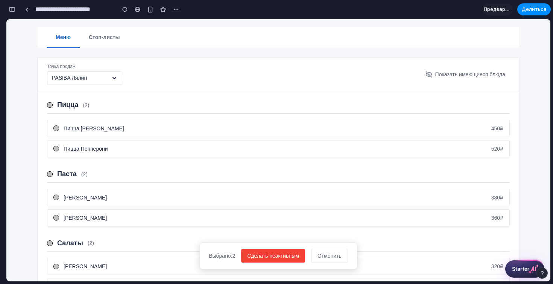
click at [49, 174] on div at bounding box center [50, 174] width 6 height 6
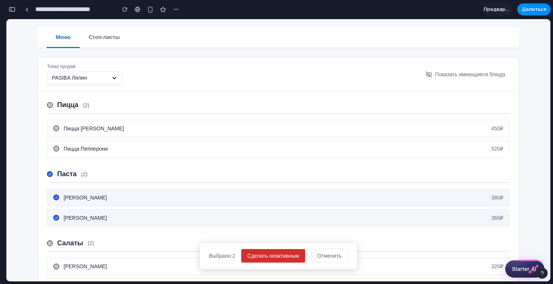
click at [270, 261] on button "Сделать неактивным" at bounding box center [273, 256] width 64 height 14
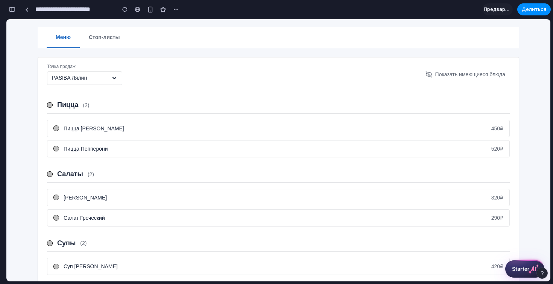
scroll to position [175, 0]
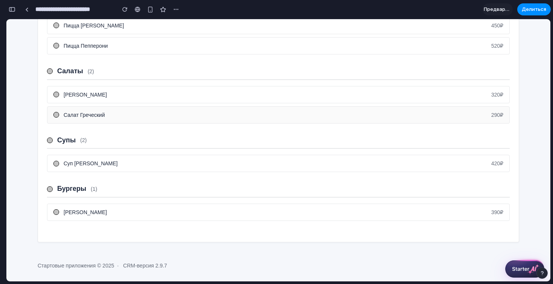
click at [61, 114] on div "Салат Греческий 290 ₽" at bounding box center [278, 114] width 463 height 17
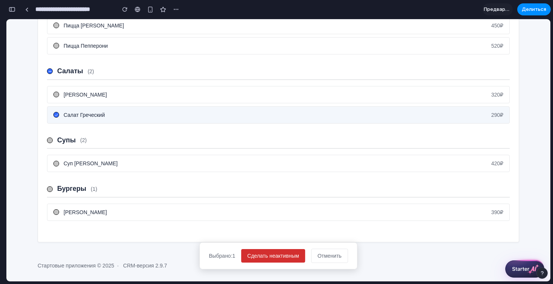
click at [255, 252] on button "Сделать неактивным" at bounding box center [273, 256] width 64 height 14
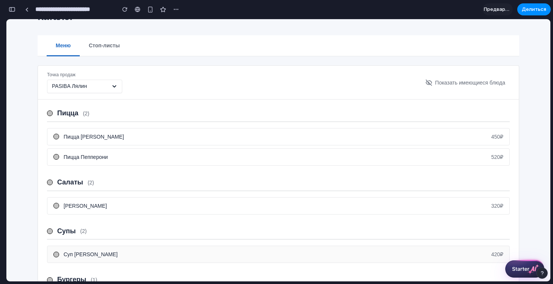
scroll to position [11, 0]
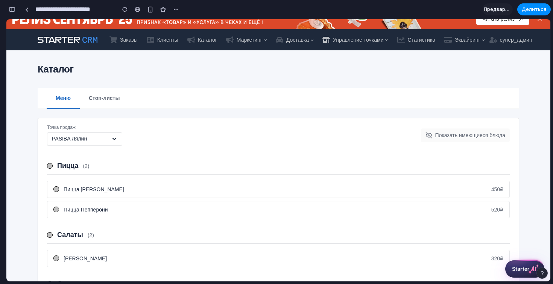
click at [443, 136] on font "Показать имеющиеся блюда" at bounding box center [470, 135] width 70 height 6
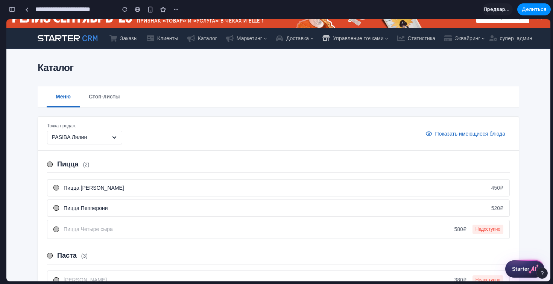
scroll to position [0, 0]
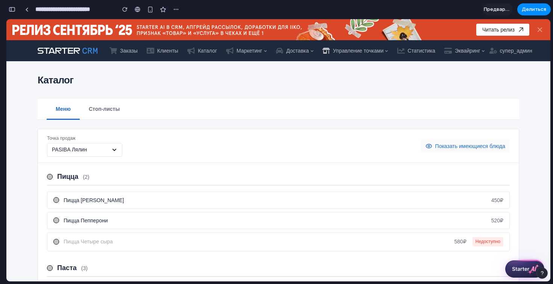
click at [461, 146] on font "Показать имеющиеся блюда" at bounding box center [470, 146] width 70 height 6
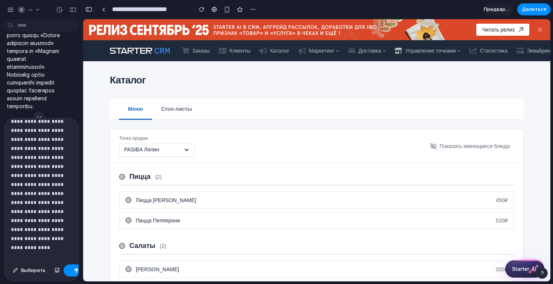
scroll to position [50, 0]
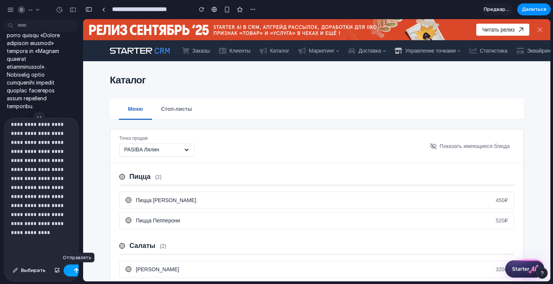
click at [72, 270] on button "button" at bounding box center [77, 271] width 26 height 12
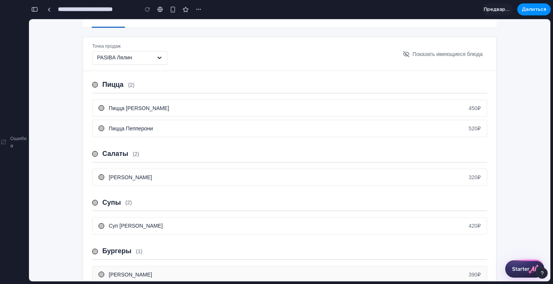
scroll to position [0, 0]
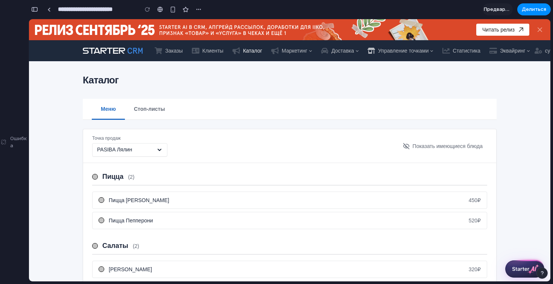
click at [251, 53] on font "Каталог" at bounding box center [252, 51] width 19 height 6
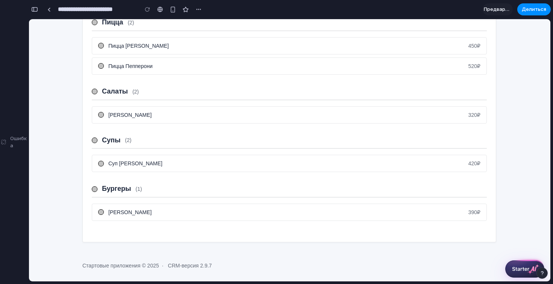
scroll to position [0, 0]
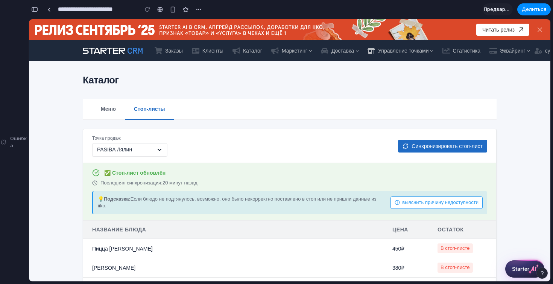
click at [250, 143] on div "Точка продаж PASIBA Лялин Синхронизировать стоп-лист" at bounding box center [289, 145] width 395 height 21
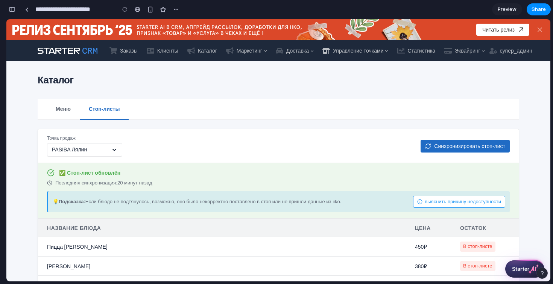
scroll to position [0, 7]
click at [32, 163] on div "Каталог Меню Стоп-листы Точка продаж PASIBA Лялин Синхронизировать стоп-лист ✅ …" at bounding box center [278, 221] width 496 height 296
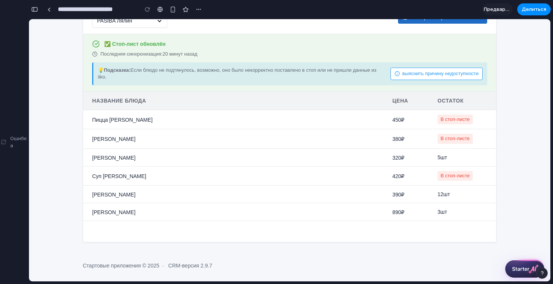
scroll to position [0, 0]
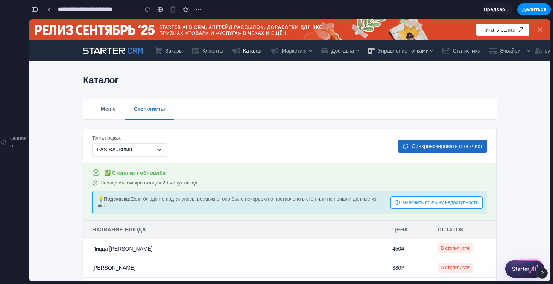
click at [254, 48] on font "Каталог" at bounding box center [252, 51] width 19 height 6
click at [105, 110] on font "Меню" at bounding box center [107, 109] width 15 height 6
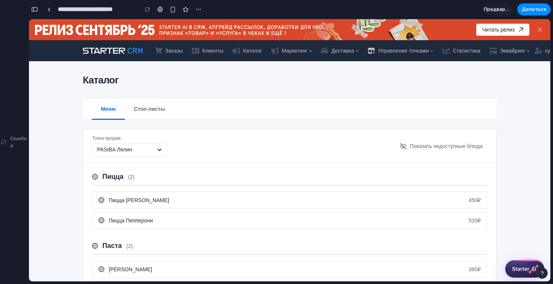
click at [127, 153] on span "PASIBA Лялин" at bounding box center [114, 150] width 35 height 8
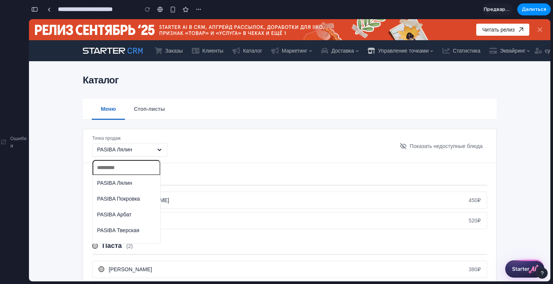
click at [127, 191] on ul "PASIBA Лялин PASIBA Покровка PASIBA Арбат PASIBA Тверская" at bounding box center [126, 206] width 68 height 63
click at [126, 186] on span "PASIBA Лялин" at bounding box center [114, 183] width 35 height 8
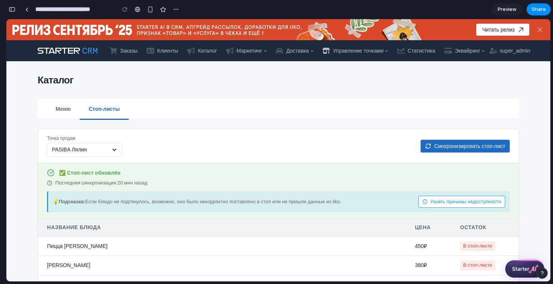
scroll to position [2602, 0]
click at [97, 91] on div "Каталог Меню Стоп-листы Точка продаж PASIBA Лялин Синхронизировать стоп-лист ✅ …" at bounding box center [278, 221] width 481 height 296
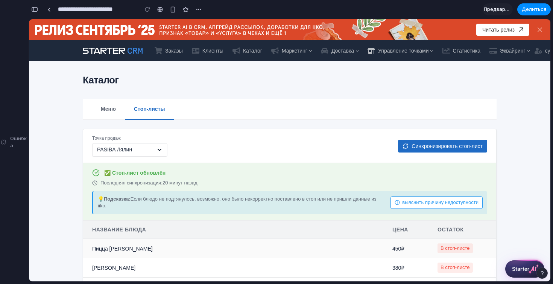
scroll to position [129, 0]
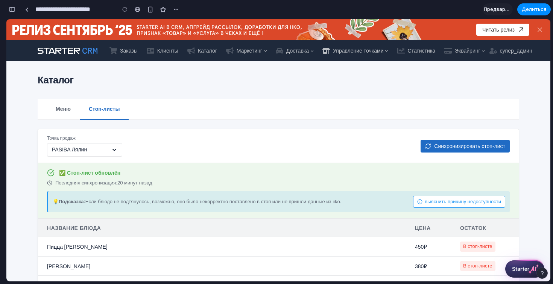
scroll to position [0, 7]
click at [167, 85] on div "Каталог" at bounding box center [278, 80] width 481 height 14
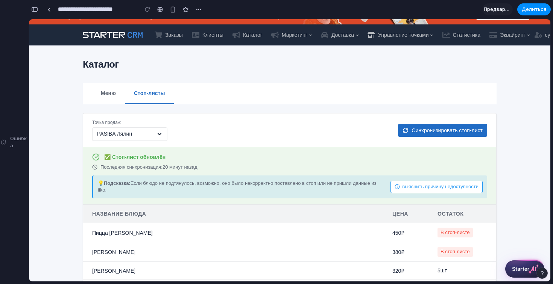
scroll to position [0, 0]
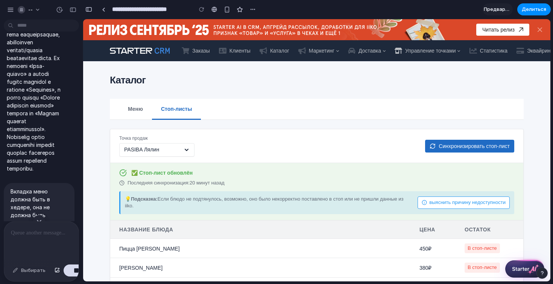
scroll to position [2090, 0]
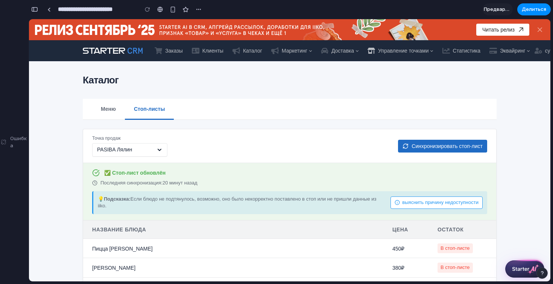
click at [250, 176] on div "✅ Стоп-лист обновлён" at bounding box center [289, 173] width 395 height 8
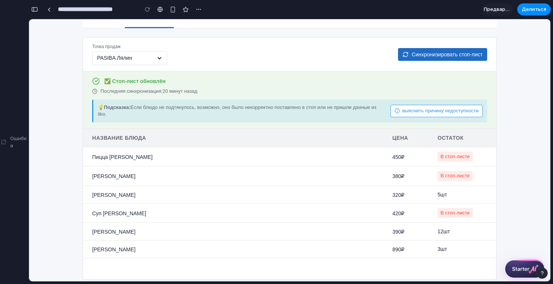
scroll to position [129, 0]
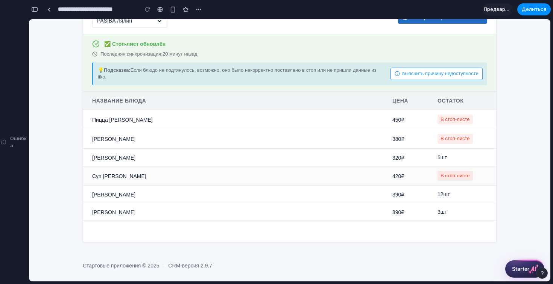
click at [234, 176] on td "Суп [PERSON_NAME]" at bounding box center [233, 176] width 300 height 20
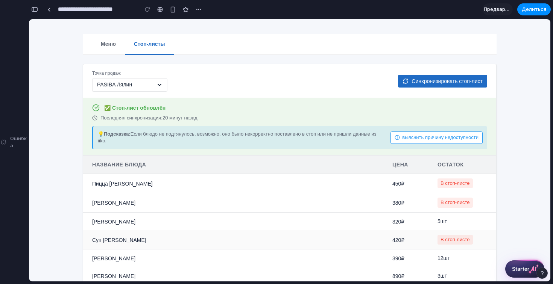
scroll to position [0, 0]
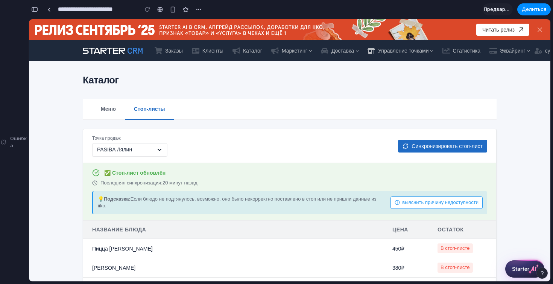
click at [311, 101] on div "Меню Стоп-листы" at bounding box center [289, 109] width 414 height 21
click at [302, 49] on font "Маркетинг" at bounding box center [294, 51] width 26 height 6
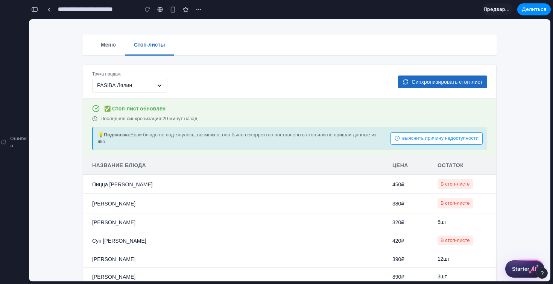
scroll to position [129, 0]
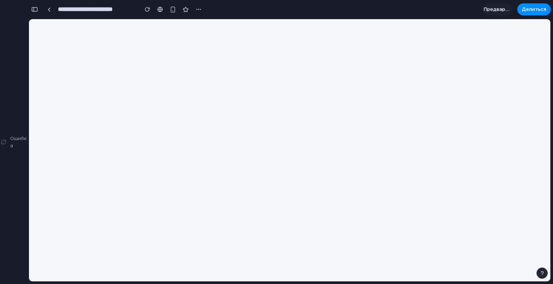
click at [184, 103] on body at bounding box center [289, 150] width 521 height 262
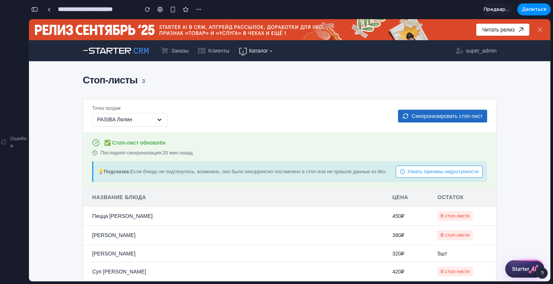
click at [267, 50] on span "Каталог" at bounding box center [258, 51] width 19 height 8
click at [243, 65] on link "Меню" at bounding box center [241, 64] width 14 height 6
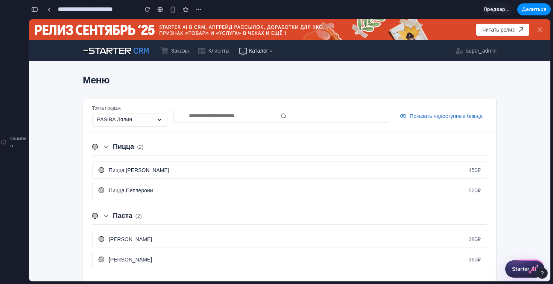
click at [268, 49] on span "Каталог" at bounding box center [258, 51] width 19 height 8
click at [248, 67] on link "Стоп-листы" at bounding box center [262, 64] width 29 height 6
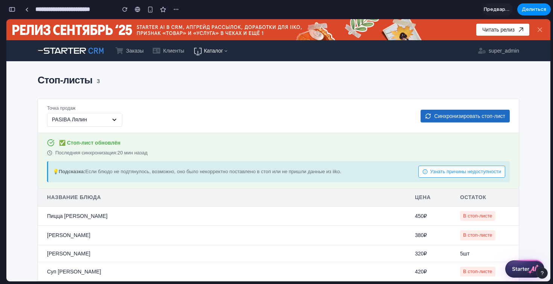
scroll to position [2673, 0]
click at [211, 86] on div "Стоп-листы 3" at bounding box center [278, 80] width 481 height 14
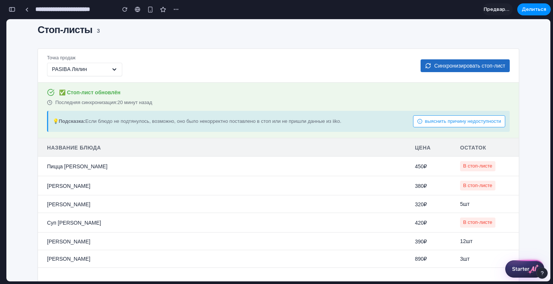
scroll to position [0, 0]
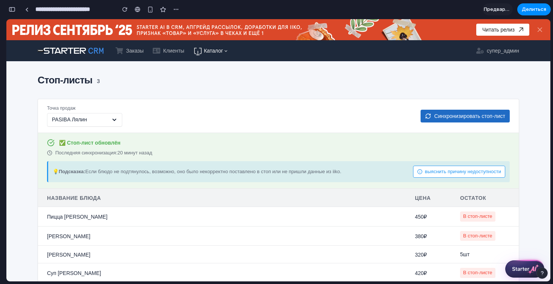
click at [218, 50] on font "Каталог" at bounding box center [213, 51] width 19 height 6
click at [198, 64] on font "Меню" at bounding box center [196, 64] width 14 height 6
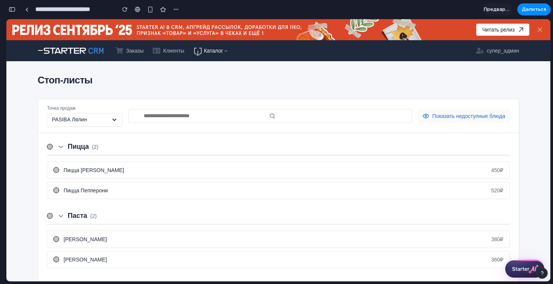
click at [459, 115] on span "Показать недоступные блюда" at bounding box center [468, 116] width 73 height 8
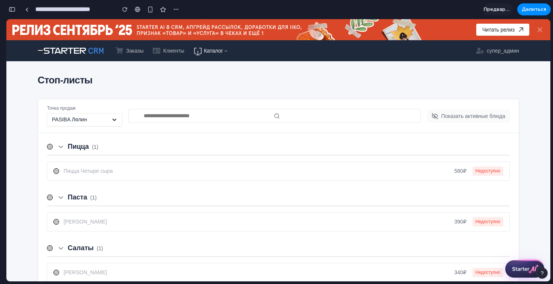
click at [442, 116] on span "Показать активные блюда" at bounding box center [473, 116] width 64 height 8
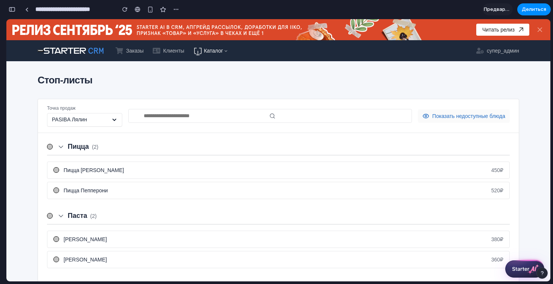
click at [443, 118] on span "Показать недоступные блюда" at bounding box center [468, 116] width 73 height 8
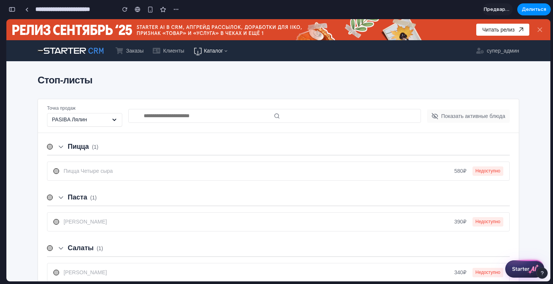
click at [468, 114] on span "Показать активные блюда" at bounding box center [473, 116] width 64 height 8
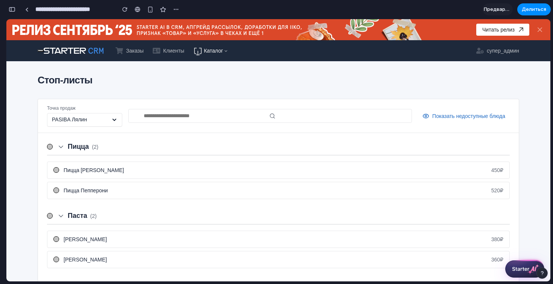
click at [195, 118] on input "text" at bounding box center [270, 116] width 284 height 14
click at [196, 96] on div "Стоп-листы Точка продаж PASIBA Лялин Показать недоступные блюда Пицца ( 2 ) Пиц…" at bounding box center [278, 275] width 481 height 404
click at [174, 119] on input "text" at bounding box center [270, 116] width 284 height 14
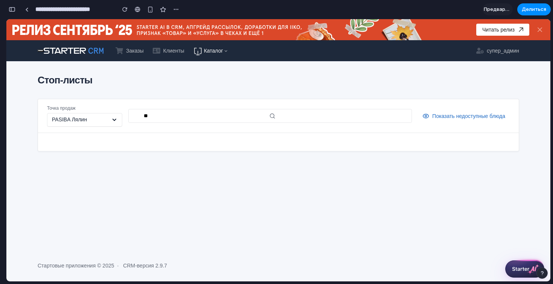
type input "*"
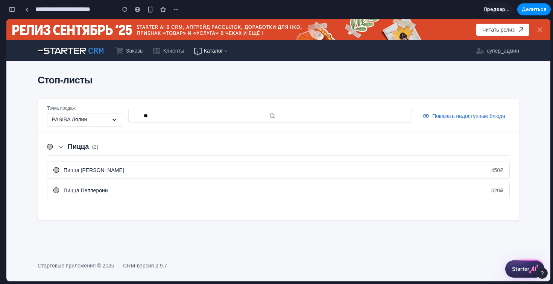
type input "*"
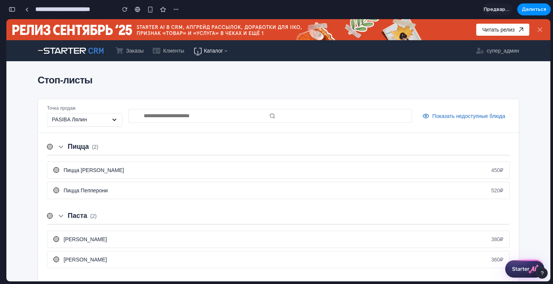
click at [178, 72] on div "Читать релиз Читать релиз супер_админ Заказы Клиенты Каталог Меню Стоп-листы Ст…" at bounding box center [278, 267] width 544 height 497
click at [112, 123] on icon at bounding box center [114, 120] width 6 height 6
click at [150, 83] on div "PASIBA Лялин PASIBA Покровка PASIBA Арбат PASIBA Тверская" at bounding box center [278, 150] width 544 height 262
click at [140, 167] on div "Пицца [PERSON_NAME] 450 ₽" at bounding box center [284, 171] width 440 height 8
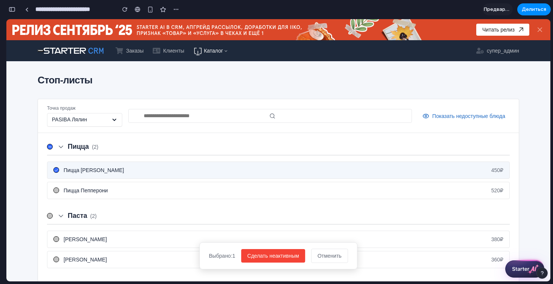
click at [259, 252] on button "Сделать неактивным" at bounding box center [273, 256] width 64 height 14
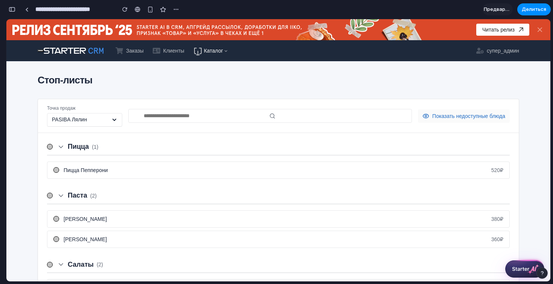
click at [432, 119] on span "Показать недоступные блюда" at bounding box center [468, 116] width 73 height 8
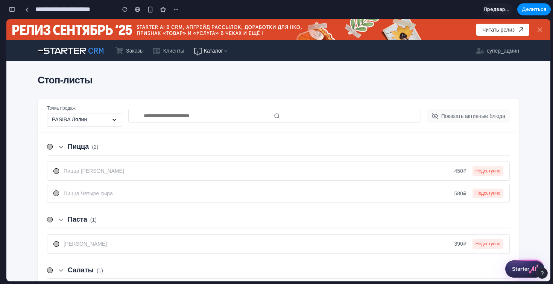
click at [443, 113] on span "Показать активные блюда" at bounding box center [473, 116] width 64 height 8
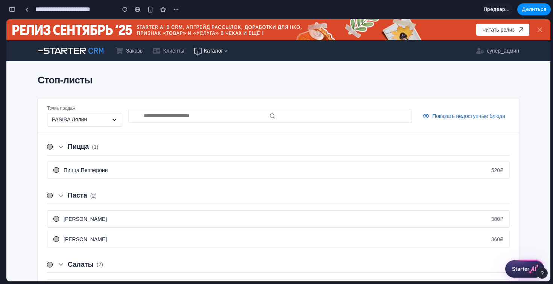
click at [212, 48] on font "Каталог" at bounding box center [213, 51] width 19 height 6
click at [212, 63] on font "Стоп-листы" at bounding box center [217, 64] width 29 height 6
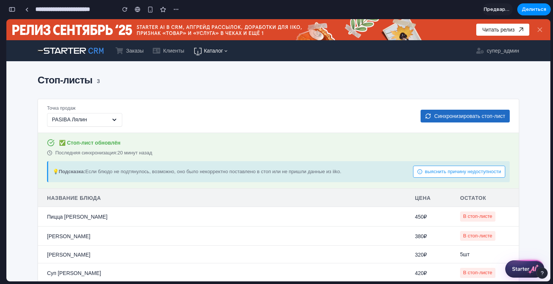
click at [211, 49] on font "Каталог" at bounding box center [213, 51] width 19 height 6
click at [198, 64] on font "Меню" at bounding box center [196, 64] width 14 height 6
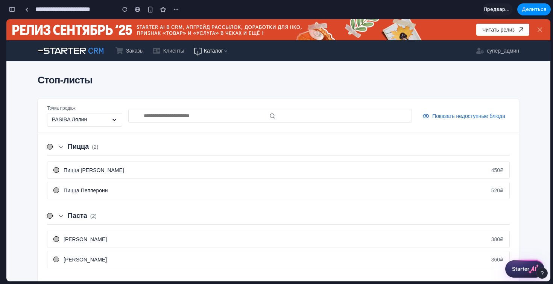
click at [98, 122] on div "PASIBA Лялин" at bounding box center [84, 120] width 75 height 14
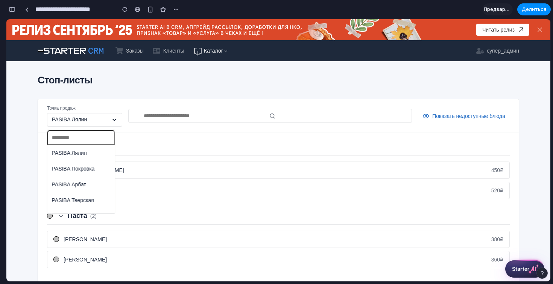
click at [90, 156] on li "PASIBA Лялин" at bounding box center [81, 153] width 65 height 12
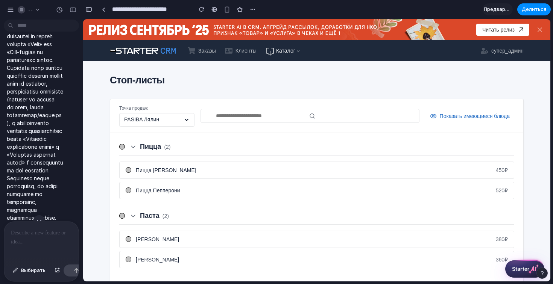
scroll to position [3053, 0]
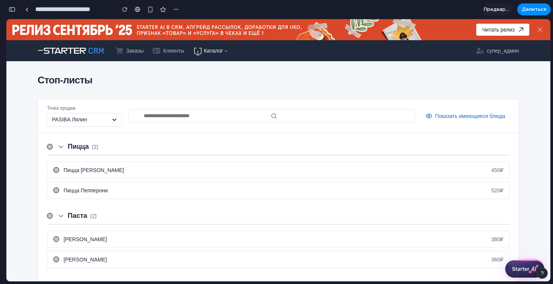
click at [96, 133] on div "Точка продаж PASIBA Лялин Показать имеющиеся блюда" at bounding box center [278, 116] width 481 height 34
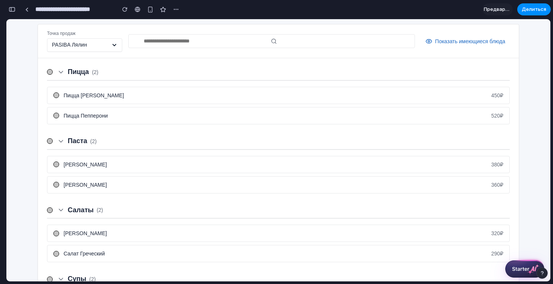
scroll to position [234, 0]
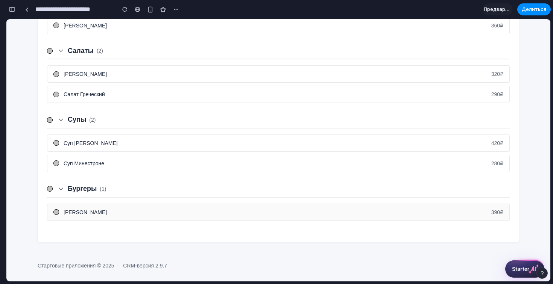
click at [98, 211] on font "[PERSON_NAME]" at bounding box center [85, 212] width 43 height 6
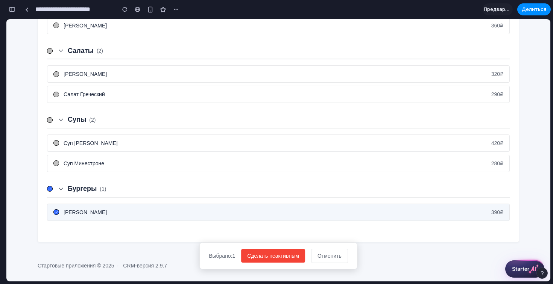
click at [98, 211] on font "[PERSON_NAME]" at bounding box center [85, 212] width 43 height 6
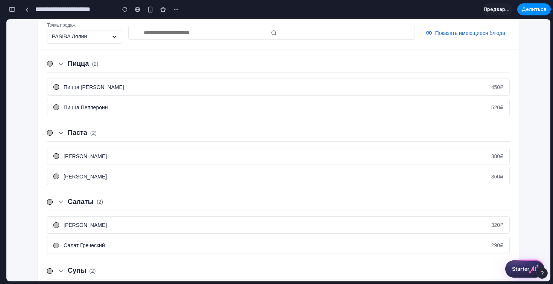
scroll to position [42, 0]
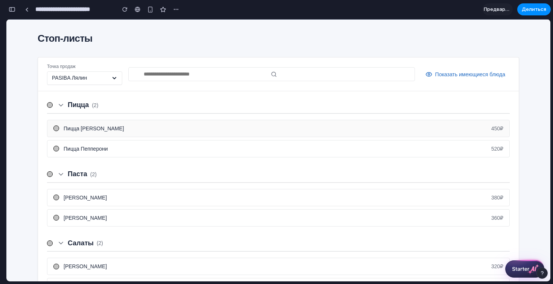
click at [55, 126] on div at bounding box center [56, 129] width 6 height 6
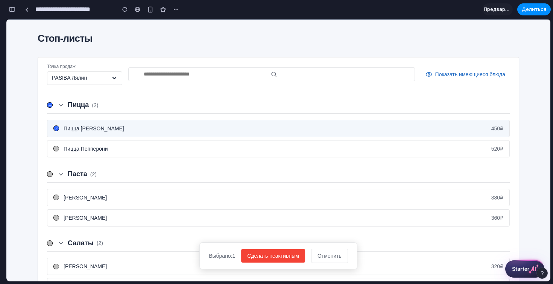
click at [56, 128] on icon at bounding box center [57, 129] width 4 height 4
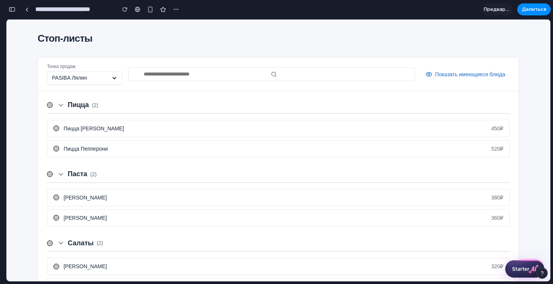
click at [49, 104] on div at bounding box center [50, 105] width 6 height 6
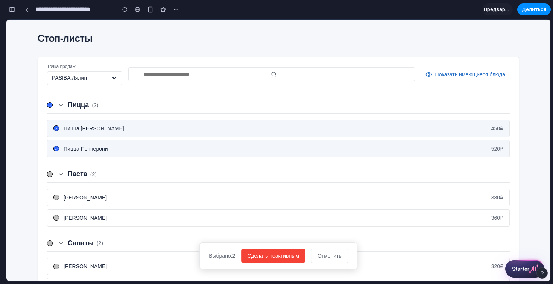
click at [49, 104] on icon at bounding box center [50, 105] width 4 height 4
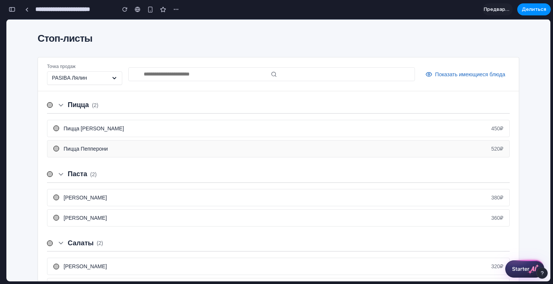
click at [100, 144] on div "Пицца Пепперони 520 ₽" at bounding box center [278, 148] width 463 height 17
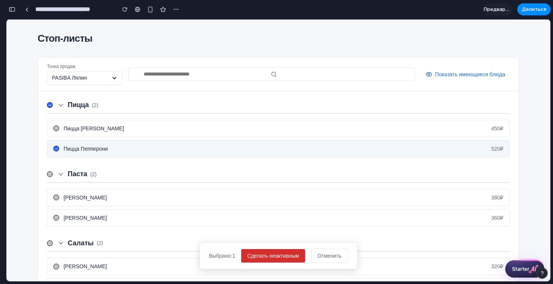
click at [256, 258] on button "Сделать неактивным" at bounding box center [273, 256] width 64 height 14
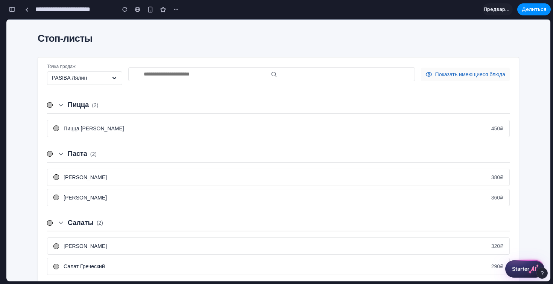
click at [440, 72] on font "Показать имеющиеся блюда" at bounding box center [470, 74] width 70 height 6
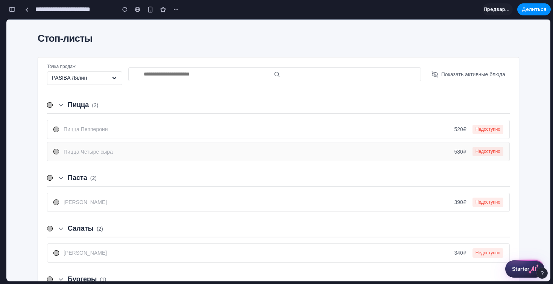
click at [229, 148] on div "Пицца Четыре сыра 580 ₽ Недоступно" at bounding box center [284, 151] width 440 height 9
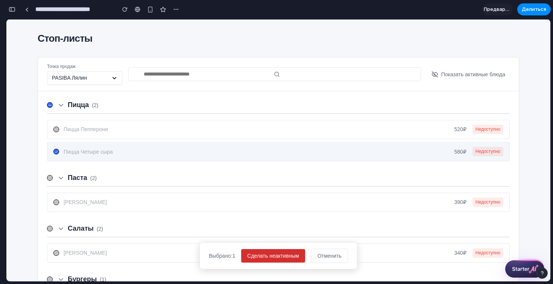
click at [281, 253] on button "Сделать неактивным" at bounding box center [273, 256] width 64 height 14
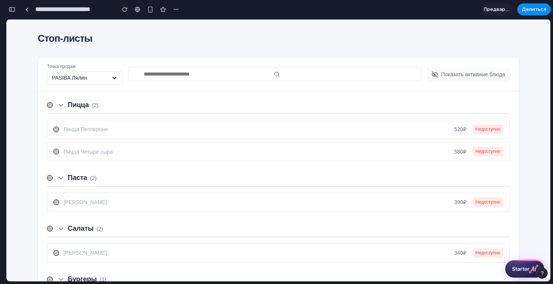
click at [472, 73] on font "Показать активные блюда" at bounding box center [473, 74] width 64 height 6
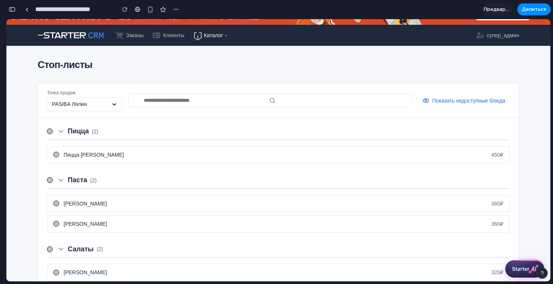
scroll to position [0, 0]
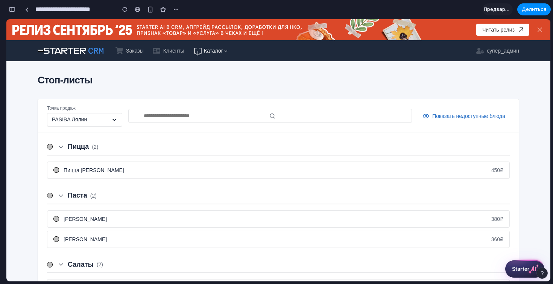
click at [215, 50] on font "Каталог" at bounding box center [213, 51] width 19 height 6
click at [214, 62] on font "Стоп-листы" at bounding box center [217, 64] width 29 height 6
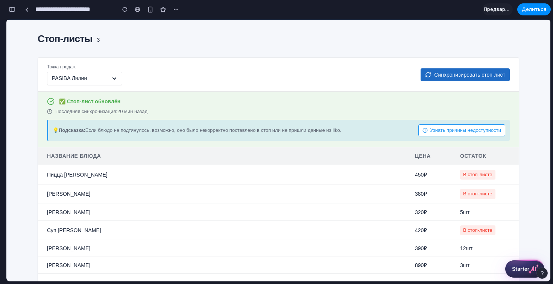
scroll to position [26, 0]
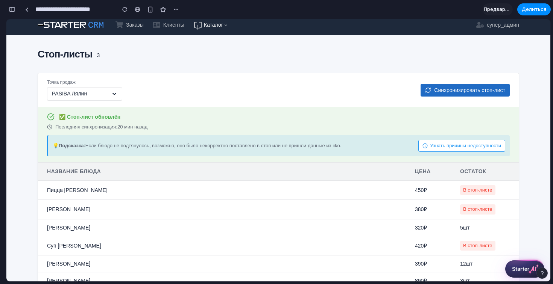
click at [108, 96] on div "PASIBA Лялин" at bounding box center [84, 94] width 75 height 14
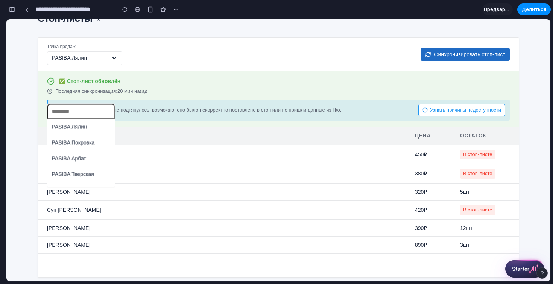
scroll to position [97, 0]
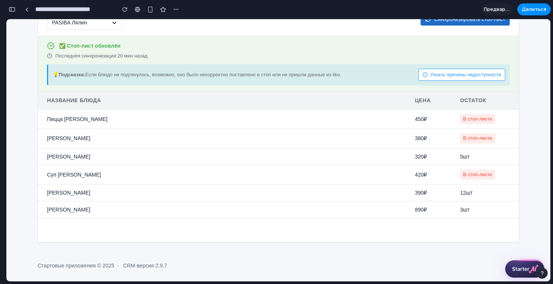
click at [184, 51] on div "PASIBA Лялин PASIBA Покровка PASIBA Арбат PASIBA Тверская" at bounding box center [278, 150] width 544 height 262
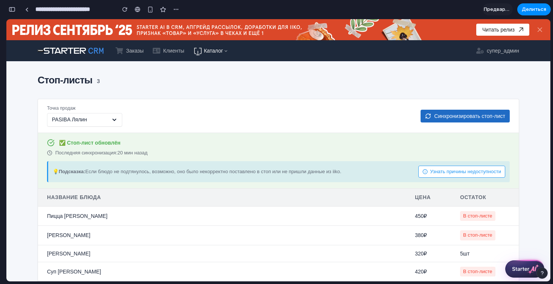
click at [430, 174] on span "Узнать причины недоступности" at bounding box center [465, 171] width 71 height 7
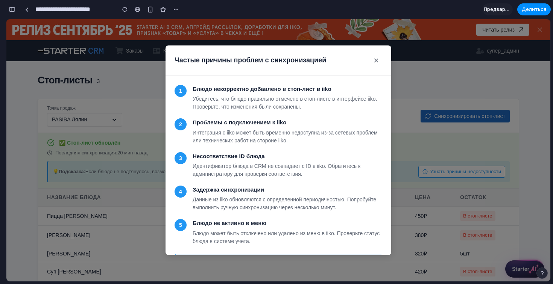
click at [140, 78] on div "Частые причины проблем с синхронизацией × 1 Блюдо некорректно добавлено в стоп-…" at bounding box center [278, 150] width 544 height 262
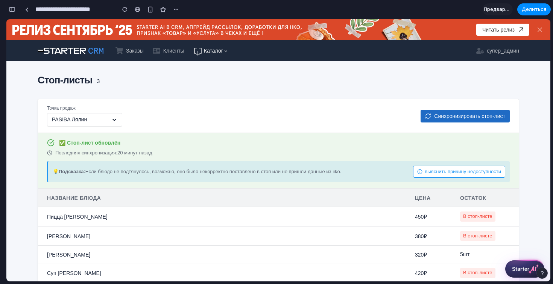
click at [213, 51] on font "Каталог" at bounding box center [213, 51] width 19 height 6
click at [205, 67] on font "Стоп-листы" at bounding box center [217, 64] width 29 height 6
click at [215, 54] on span "Каталог" at bounding box center [213, 51] width 19 height 8
click at [203, 64] on font "Меню" at bounding box center [196, 64] width 14 height 6
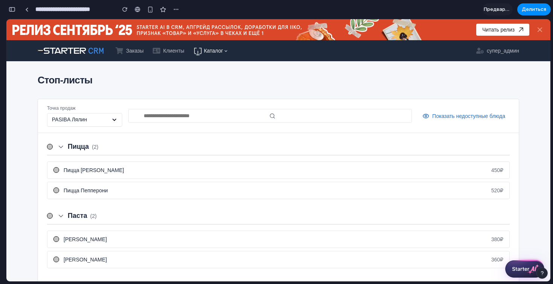
click at [222, 53] on font "Каталог" at bounding box center [213, 51] width 19 height 6
click at [203, 67] on font "Стоп-листы" at bounding box center [217, 64] width 29 height 6
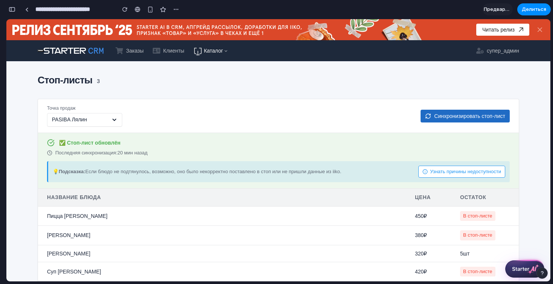
click at [101, 119] on div "PASIBA Лялин" at bounding box center [84, 120] width 75 height 14
click at [181, 127] on div "PASIBA Лялин PASIBA Покровка PASIBA Арбат PASIBA Тверская" at bounding box center [278, 150] width 544 height 262
click at [196, 53] on icon at bounding box center [197, 51] width 9 height 9
click at [205, 53] on font "Каталог" at bounding box center [213, 51] width 19 height 6
click at [205, 50] on link "Каталог" at bounding box center [210, 51] width 43 height 14
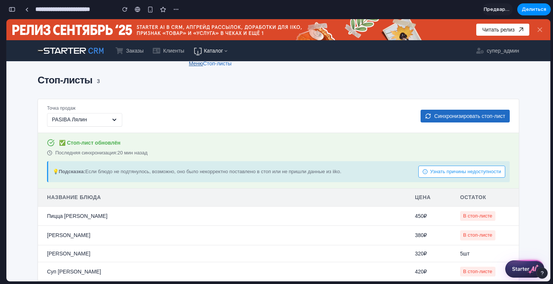
click at [199, 65] on font "Меню" at bounding box center [196, 64] width 14 height 6
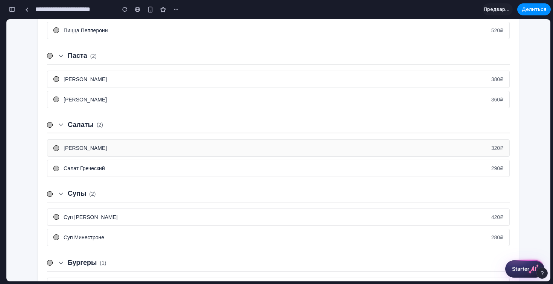
scroll to position [234, 0]
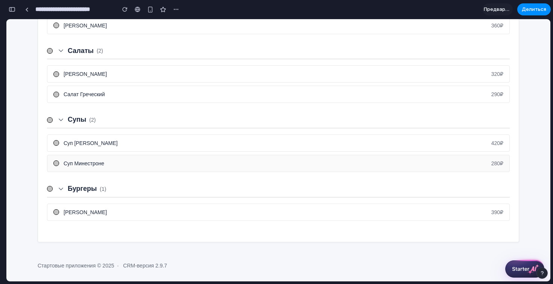
click at [53, 162] on div at bounding box center [56, 164] width 6 height 6
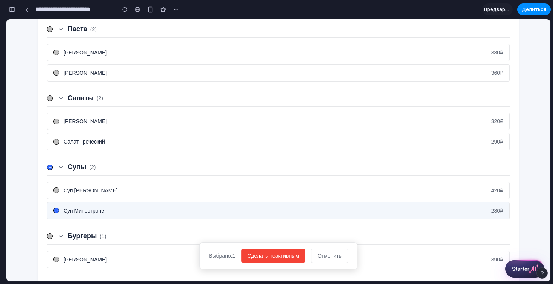
scroll to position [0, 0]
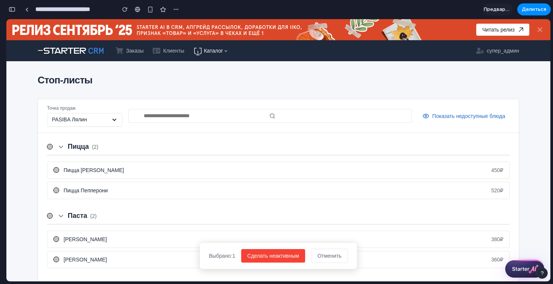
click at [223, 48] on font "Каталог" at bounding box center [213, 51] width 19 height 6
click at [213, 64] on font "Стоп-листы" at bounding box center [217, 64] width 29 height 6
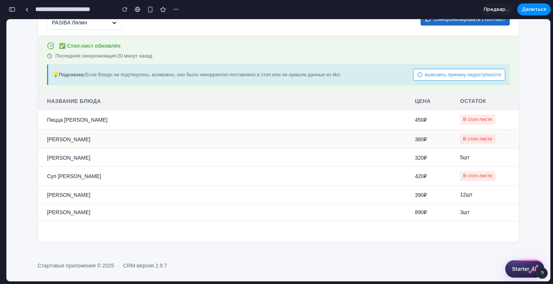
scroll to position [97, 0]
click at [429, 137] on td "380 ₽" at bounding box center [428, 140] width 45 height 20
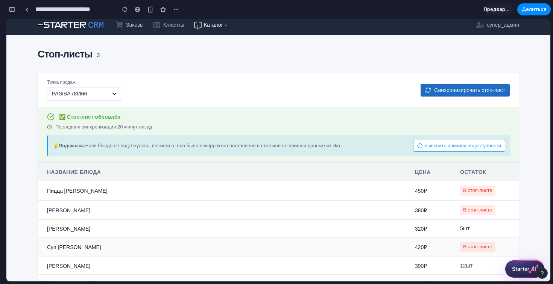
scroll to position [0, 0]
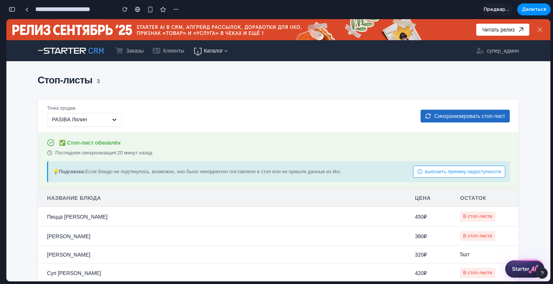
click at [211, 52] on font "Каталог" at bounding box center [213, 51] width 19 height 6
click at [222, 52] on font "Каталог" at bounding box center [213, 51] width 19 height 6
click at [217, 50] on font "Каталог" at bounding box center [213, 51] width 19 height 6
click at [198, 65] on font "Меню" at bounding box center [196, 64] width 14 height 6
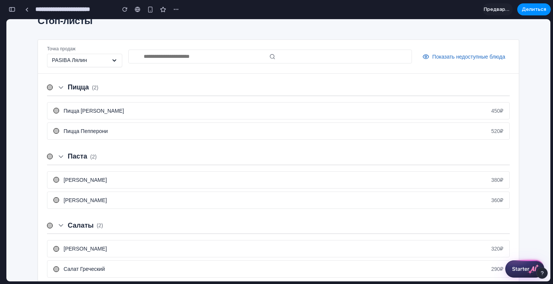
scroll to position [139, 0]
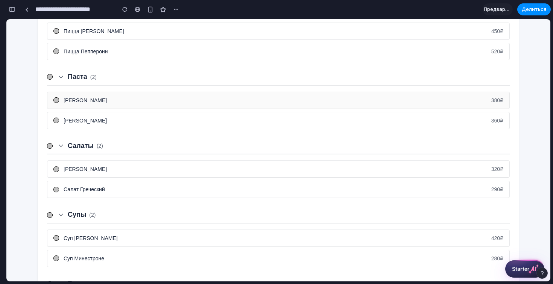
click at [203, 104] on div "Паста Карбонара 380 ₽" at bounding box center [278, 100] width 463 height 17
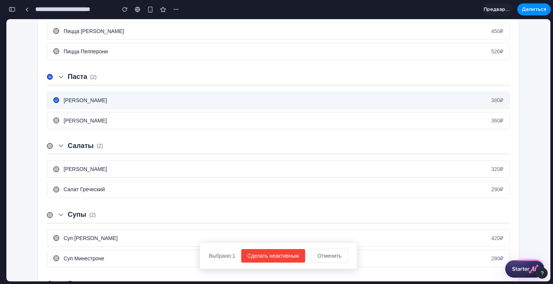
scroll to position [0, 0]
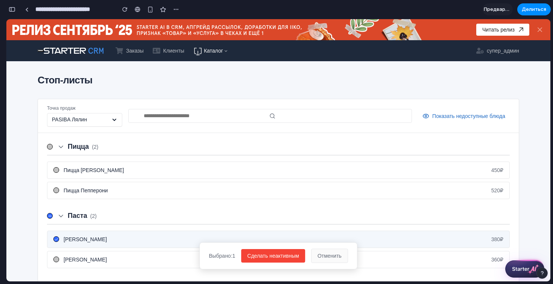
click at [340, 261] on button "Отменить" at bounding box center [329, 256] width 37 height 14
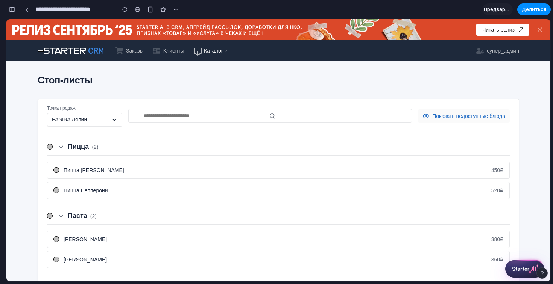
click at [437, 114] on span "Показать недоступные блюда" at bounding box center [468, 116] width 73 height 8
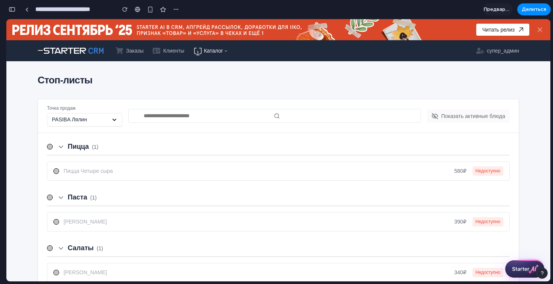
click at [441, 114] on span "Показать активные блюда" at bounding box center [473, 116] width 64 height 8
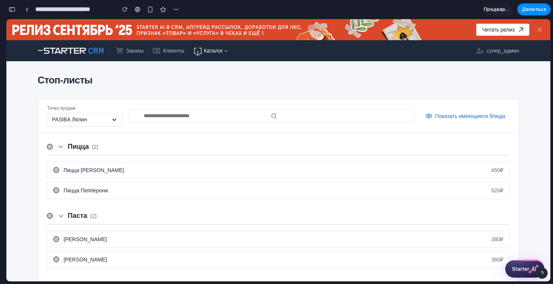
click at [213, 46] on link "Каталог" at bounding box center [210, 51] width 43 height 14
click at [236, 147] on div "Пицца ( 2 )" at bounding box center [283, 147] width 452 height 10
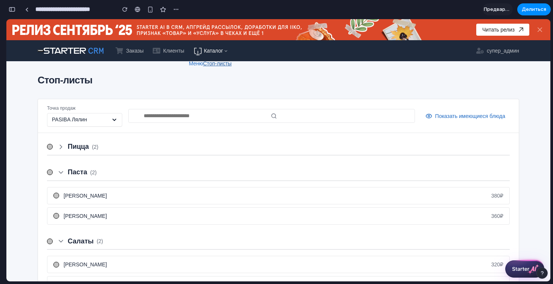
click at [203, 67] on font "Стоп-листы" at bounding box center [217, 64] width 29 height 6
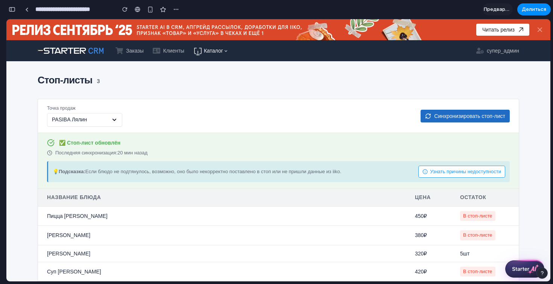
click at [209, 54] on span "Каталог" at bounding box center [213, 51] width 19 height 8
click at [198, 62] on font "Меню" at bounding box center [196, 64] width 14 height 6
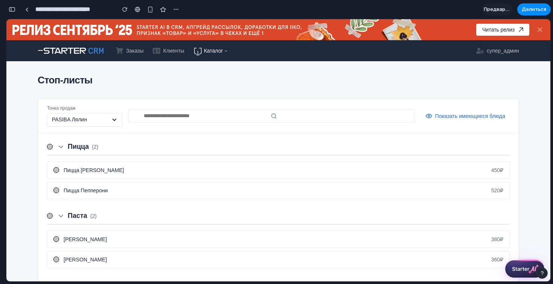
click at [521, 271] on rect at bounding box center [525, 269] width 38 height 16
click at [522, 269] on rect at bounding box center [525, 269] width 38 height 16
click at [207, 53] on font "Каталог" at bounding box center [213, 51] width 19 height 6
click at [200, 74] on div "Стоп-листы" at bounding box center [278, 80] width 481 height 14
click at [203, 67] on font "Стоп-листы" at bounding box center [217, 64] width 29 height 6
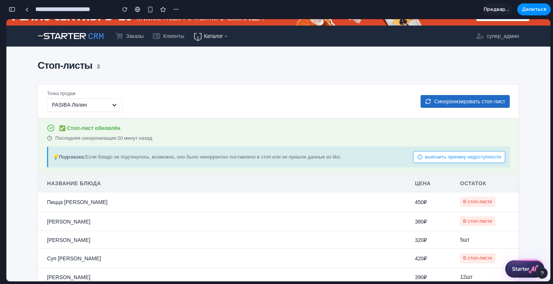
scroll to position [16, 0]
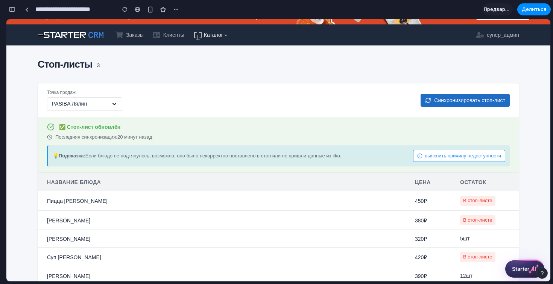
click at [435, 156] on font "выяснить причину недоступности" at bounding box center [463, 156] width 76 height 6
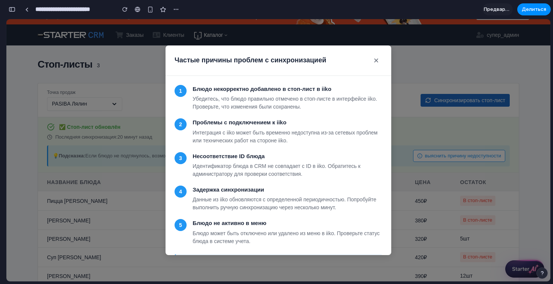
scroll to position [43, 0]
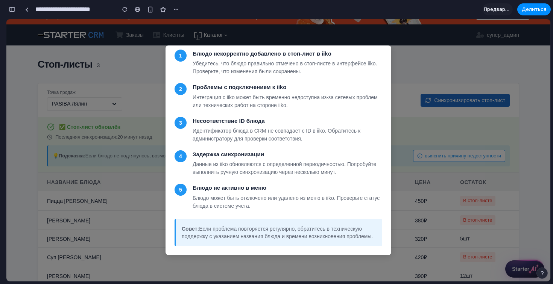
click at [405, 129] on div "Частые причины проблем с синхронизацией × 1 Блюдо некорректно добавлено в стоп-…" at bounding box center [278, 150] width 544 height 262
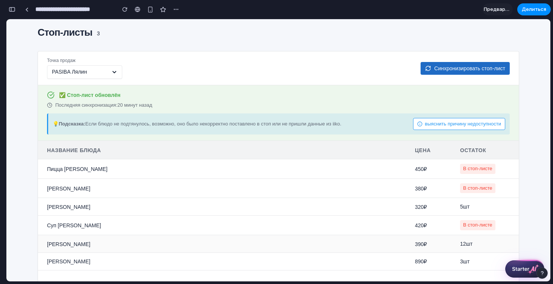
scroll to position [0, 0]
